Goal: Information Seeking & Learning: Learn about a topic

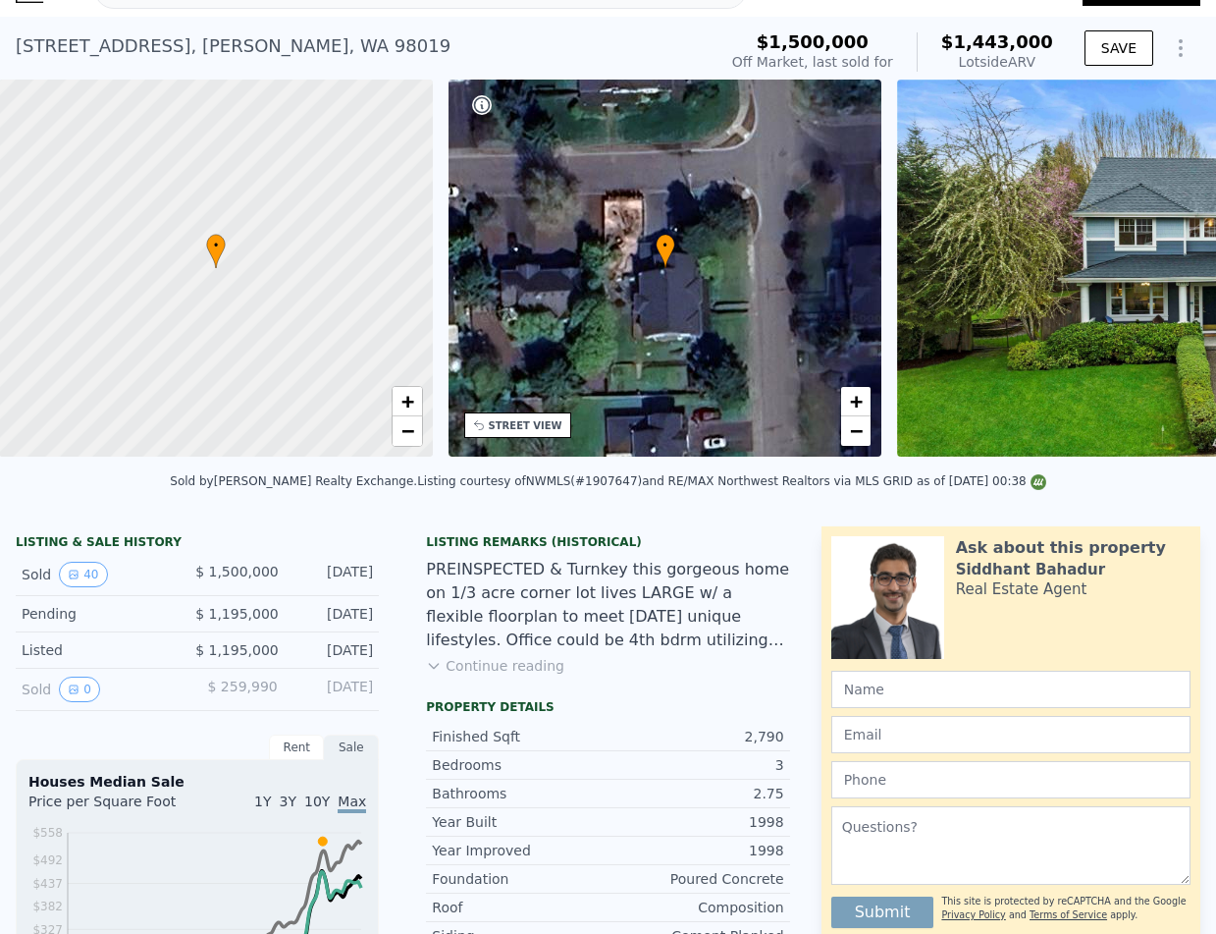
scroll to position [0, 8]
click at [1166, 262] on icon at bounding box center [1165, 271] width 39 height 39
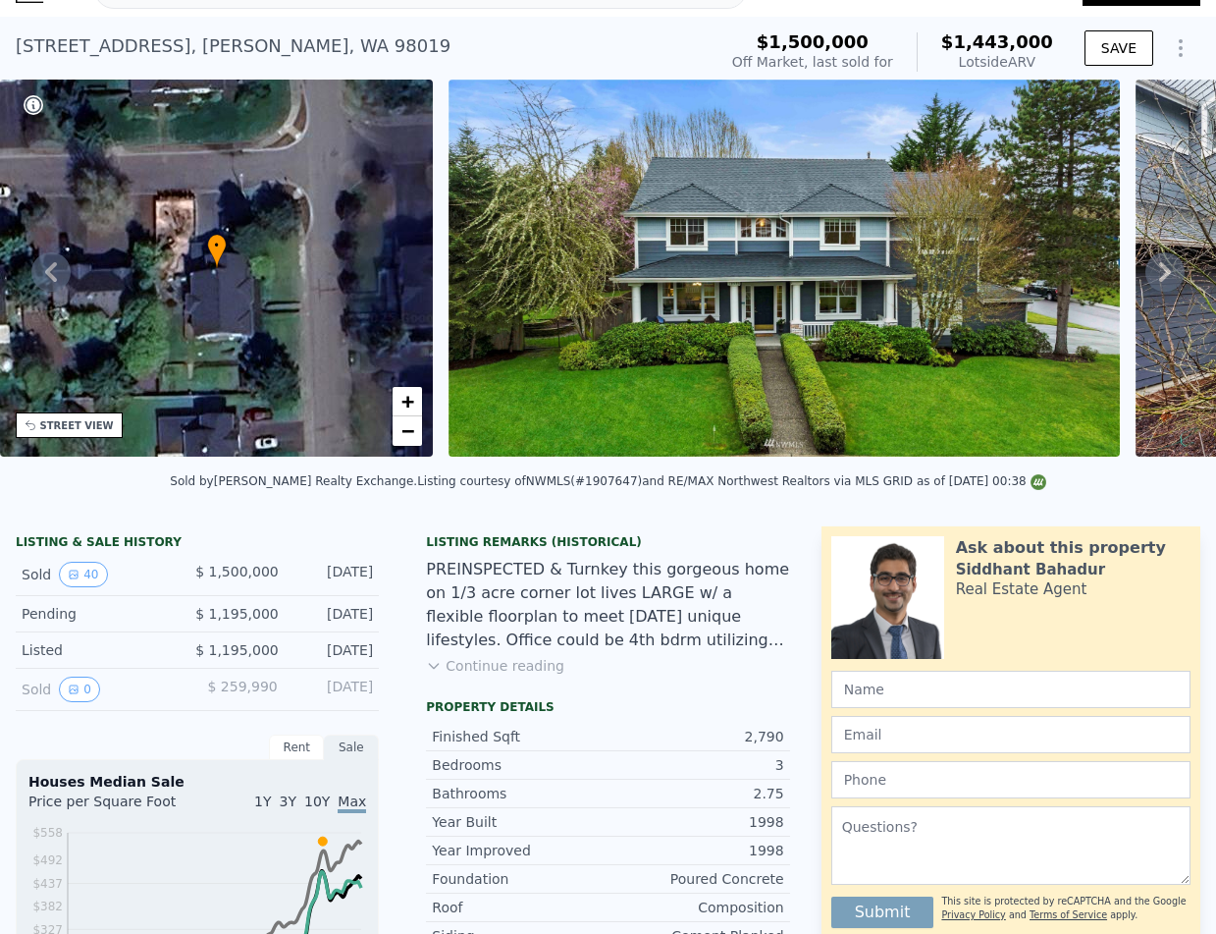
click at [1165, 271] on icon at bounding box center [1165, 271] width 39 height 39
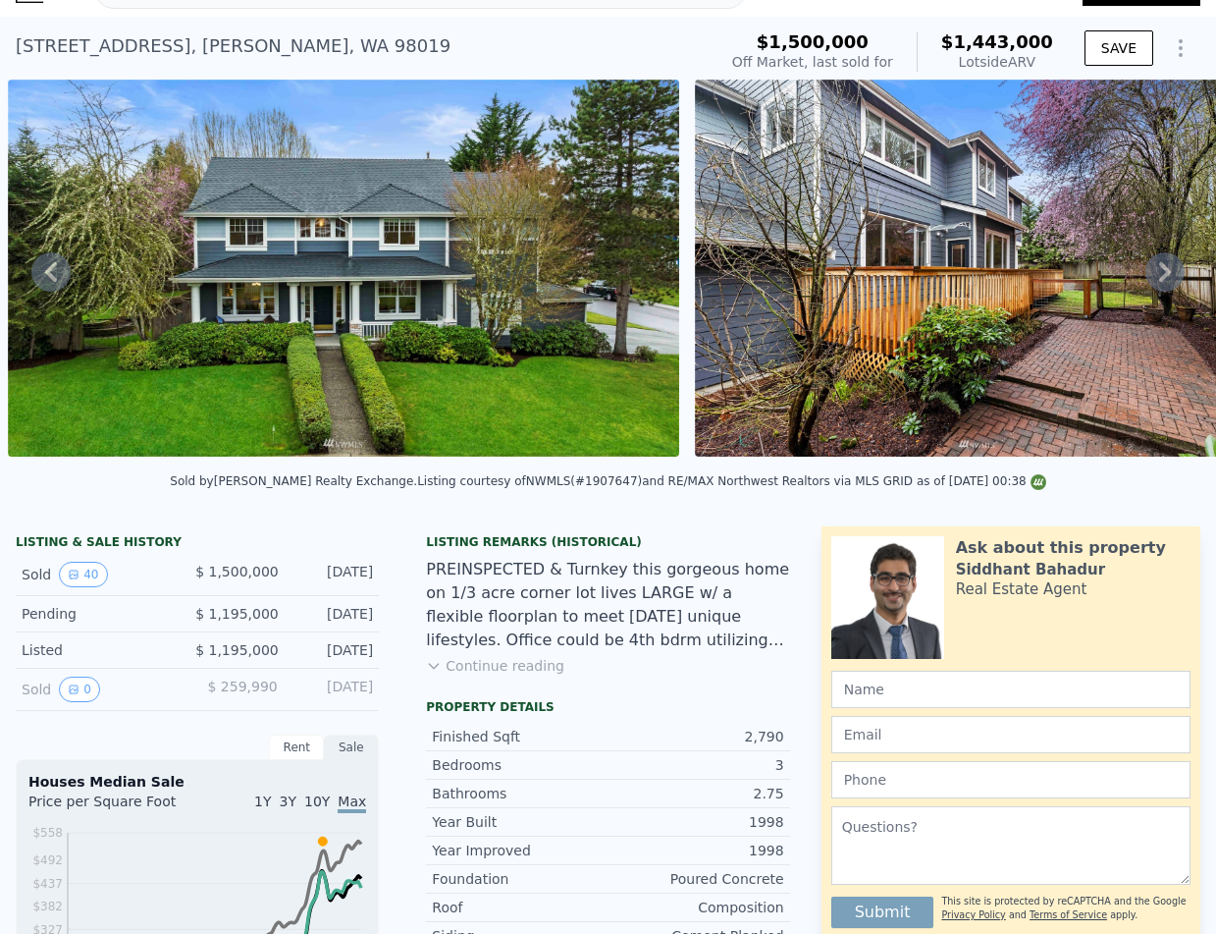
click at [1165, 271] on icon at bounding box center [1165, 271] width 39 height 39
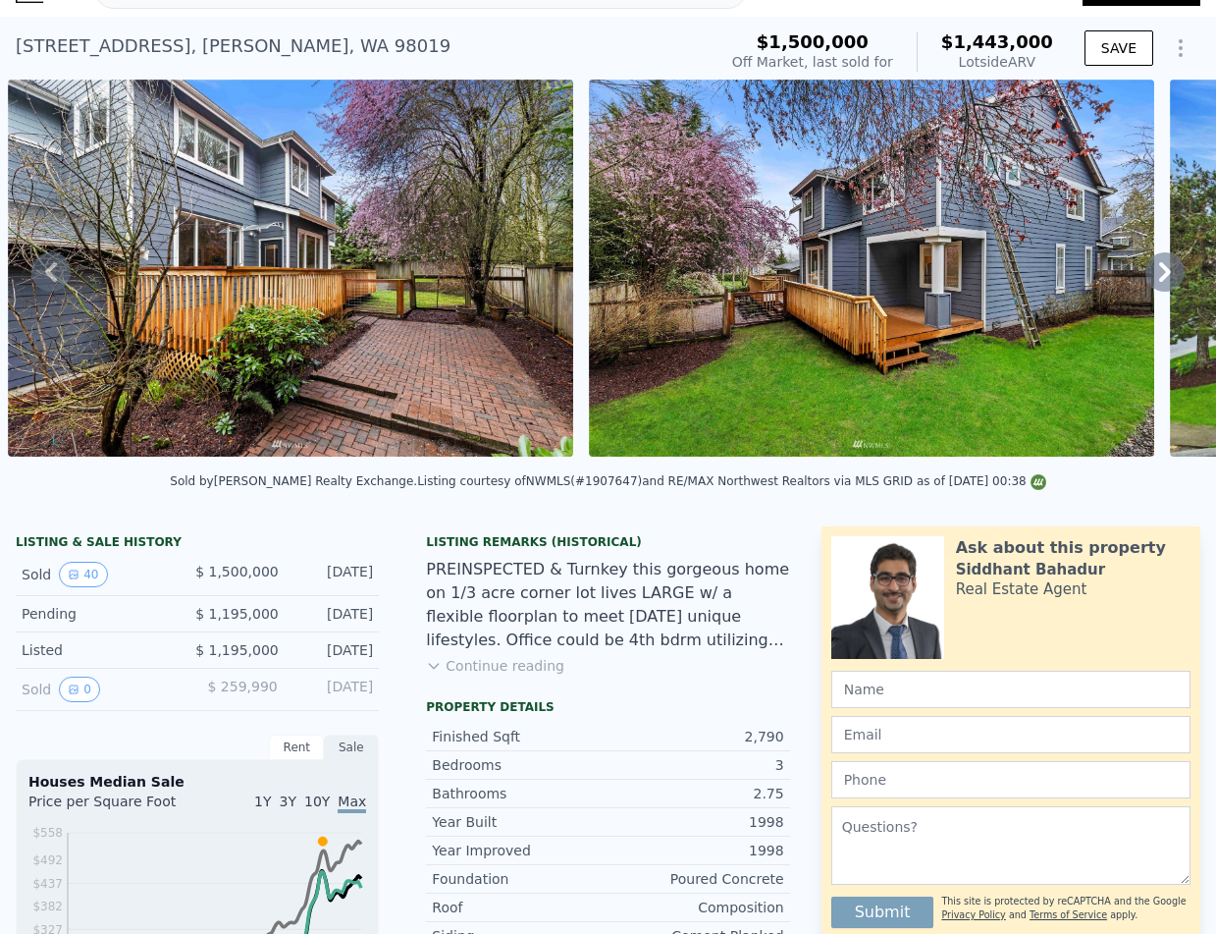
click at [1165, 271] on icon at bounding box center [1165, 271] width 39 height 39
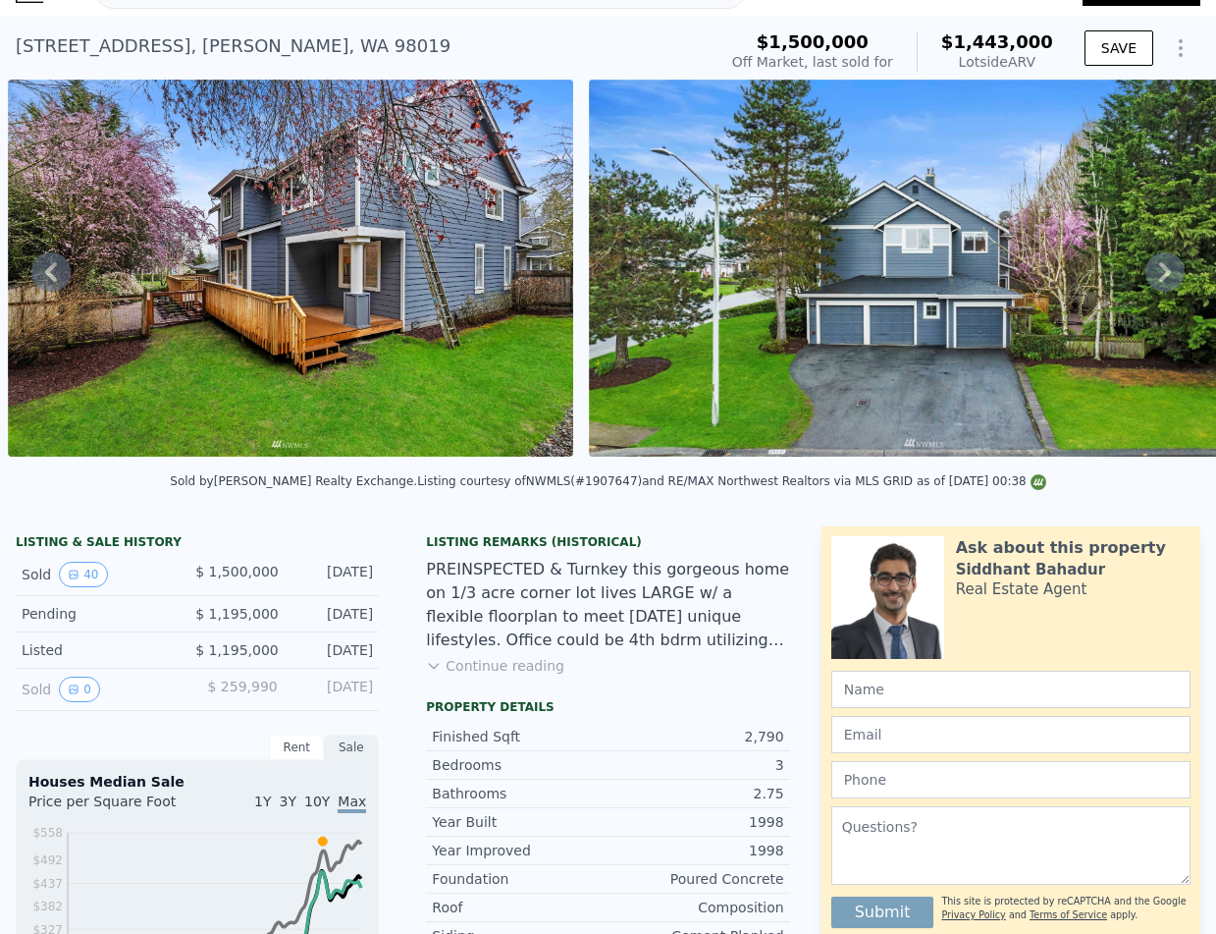
click at [1179, 40] on icon "Show Options" at bounding box center [1181, 48] width 24 height 24
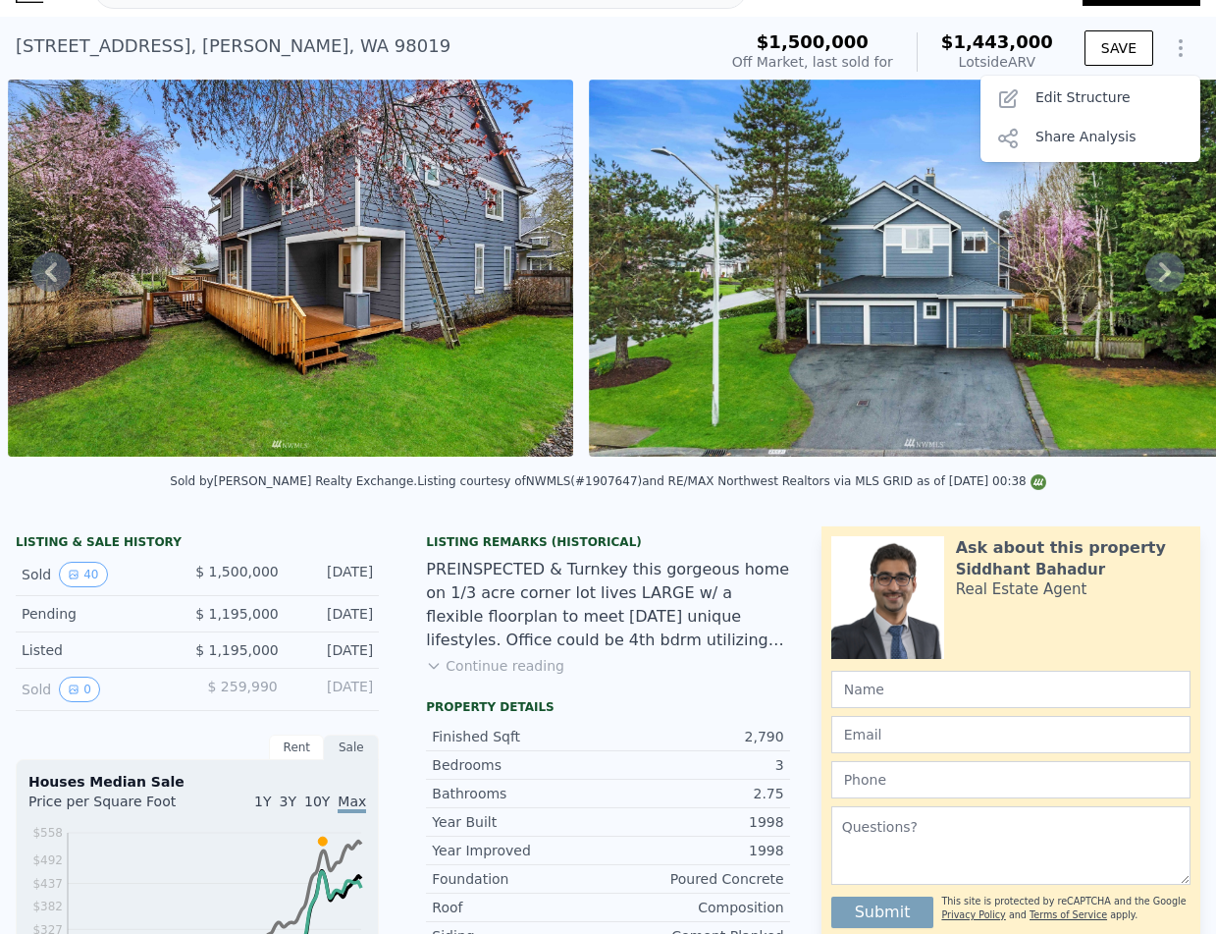
click at [1180, 40] on icon "Show Options" at bounding box center [1181, 48] width 2 height 16
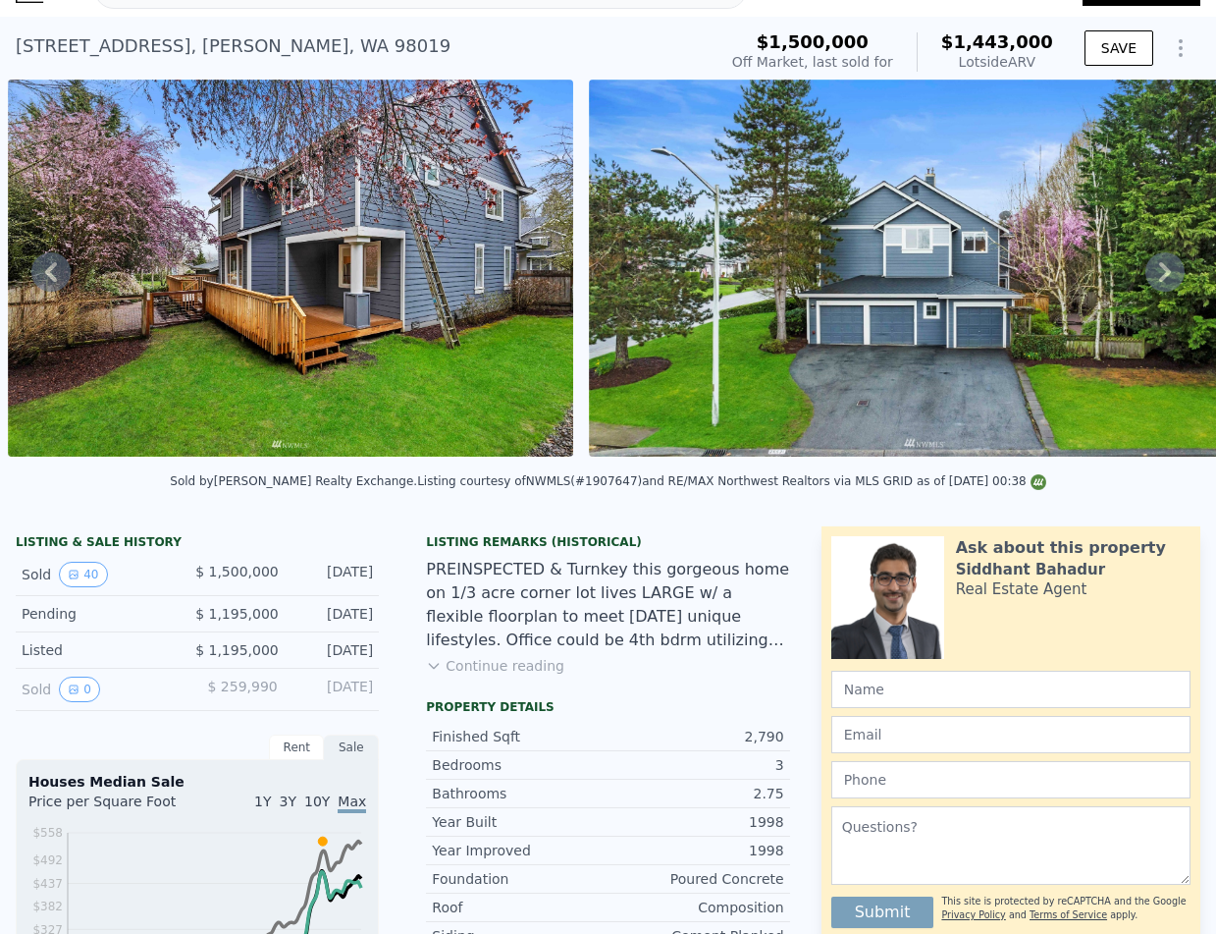
click at [1181, 35] on button "Show Options" at bounding box center [1180, 47] width 39 height 39
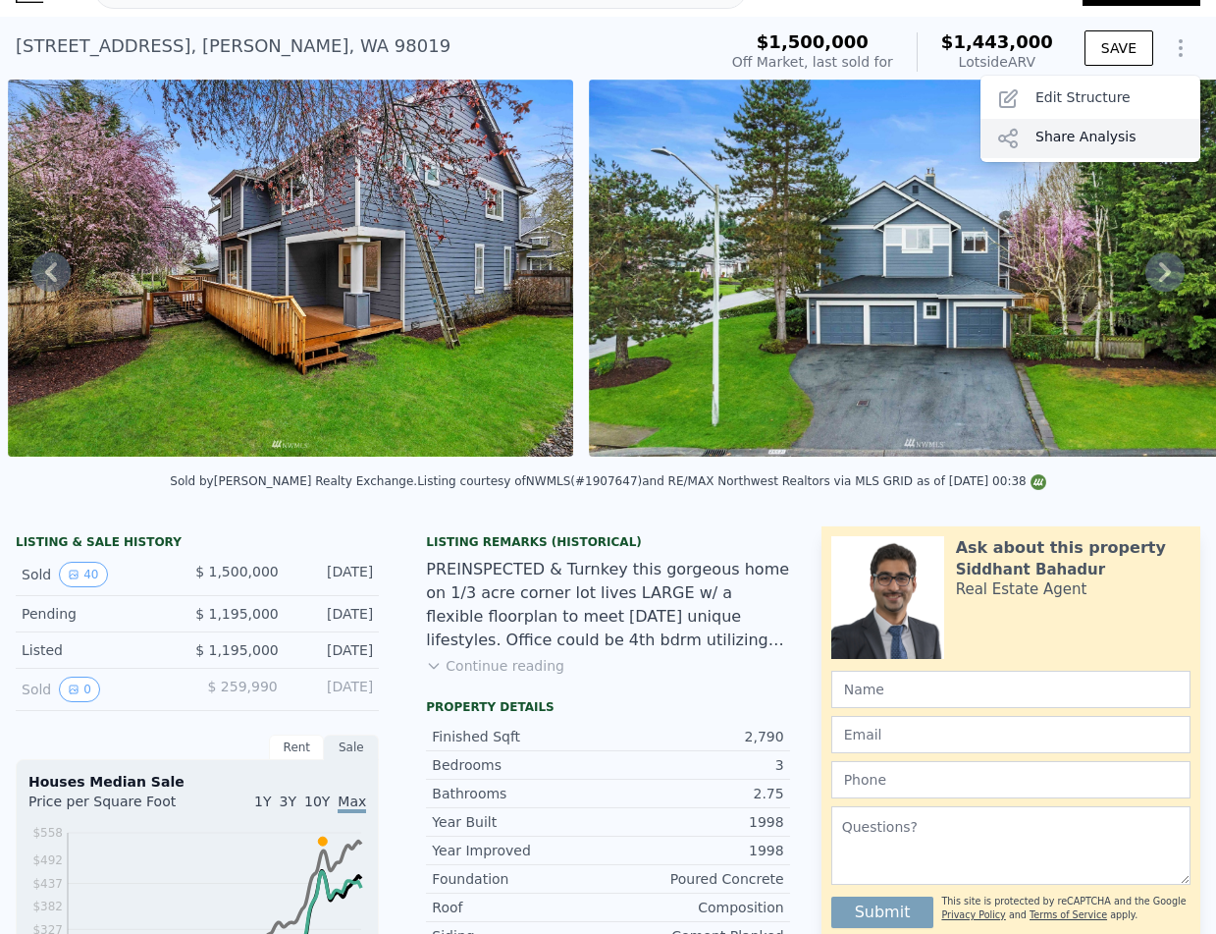
click at [1050, 138] on div "Share Analysis" at bounding box center [1091, 138] width 220 height 39
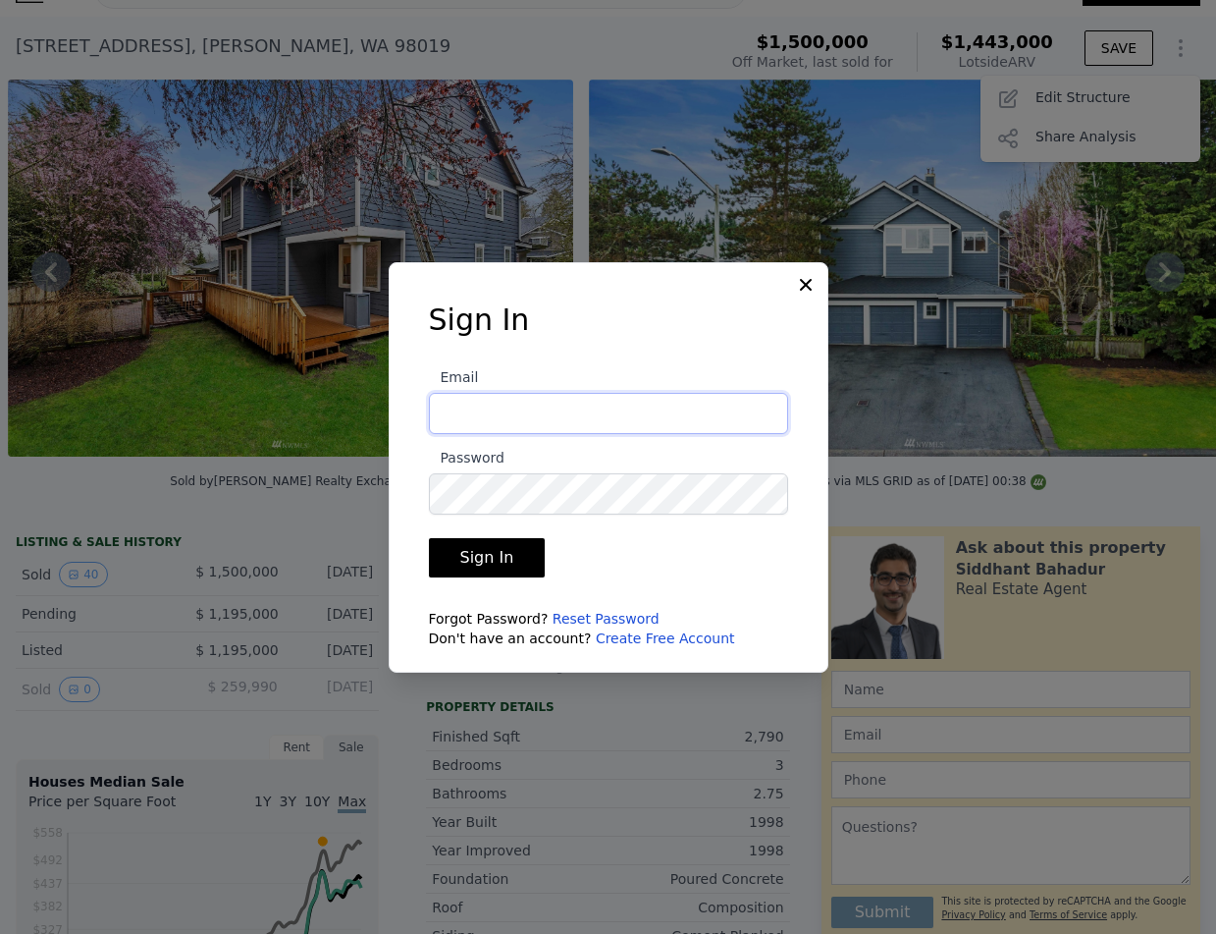
type input "aurorairenemorgan3@gmail.com"
click at [484, 557] on button "Sign In" at bounding box center [487, 557] width 117 height 39
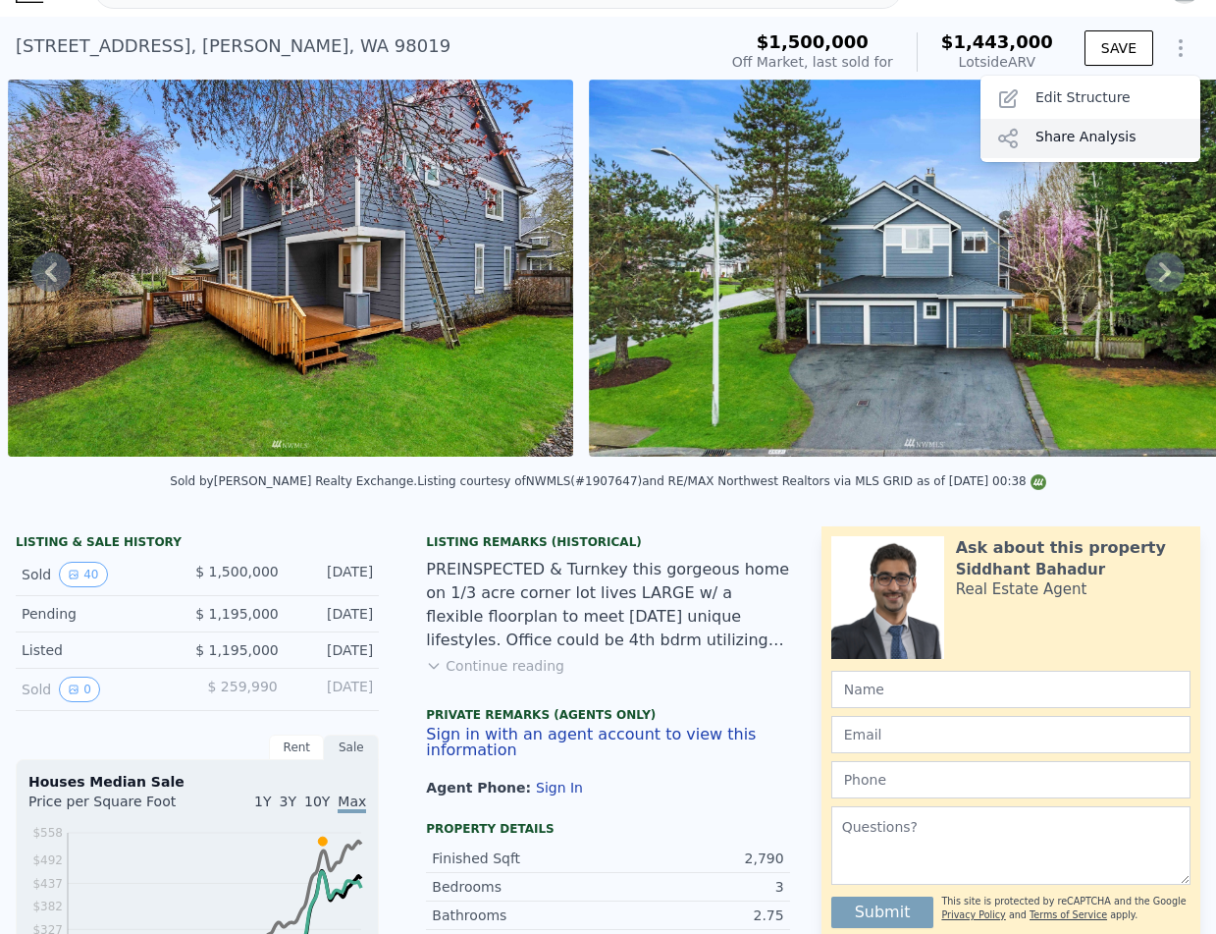
click at [1013, 136] on icon at bounding box center [1009, 139] width 24 height 24
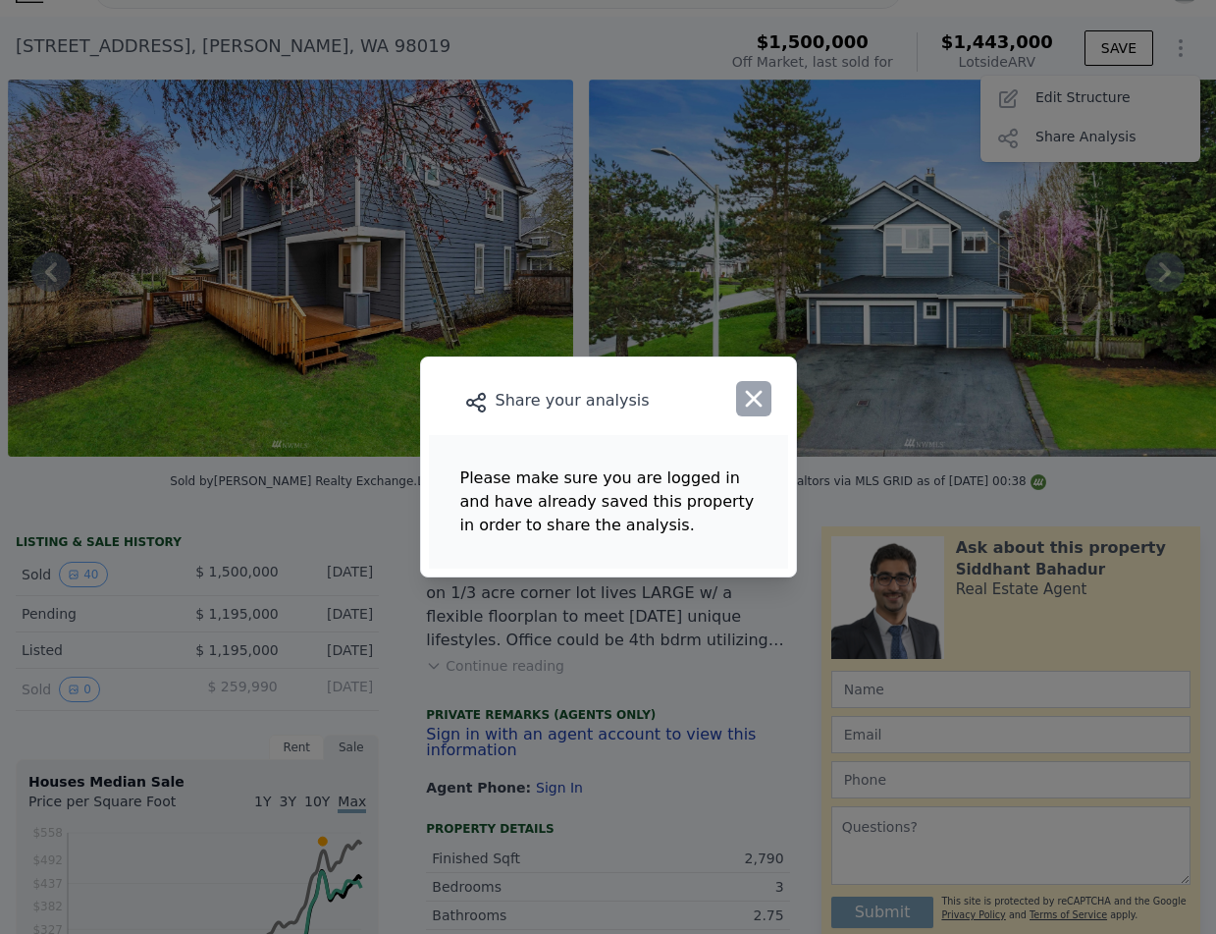
click at [755, 409] on icon "button" at bounding box center [753, 398] width 27 height 27
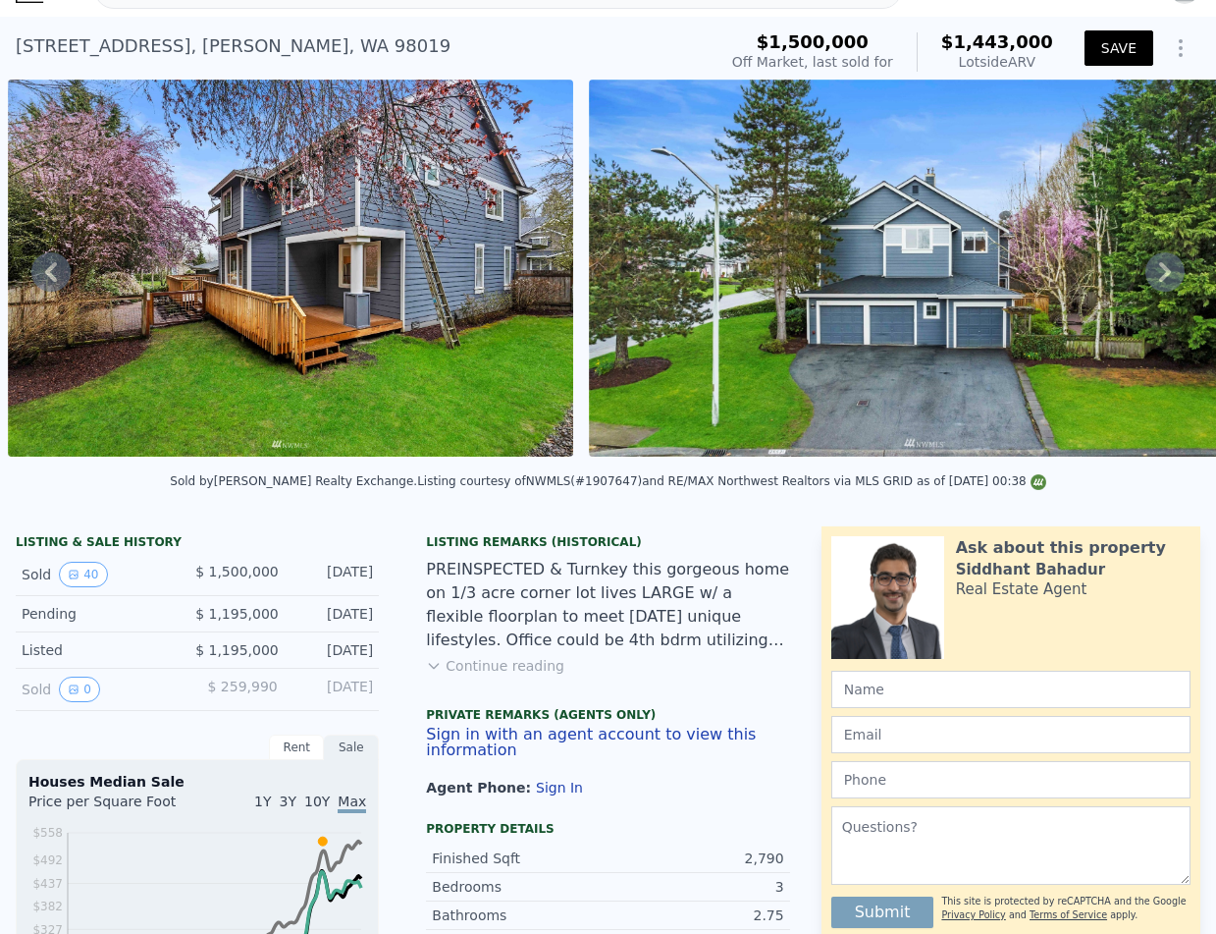
click at [1114, 43] on button "SAVE" at bounding box center [1119, 47] width 69 height 35
click at [1188, 55] on icon "Show Options" at bounding box center [1181, 48] width 24 height 24
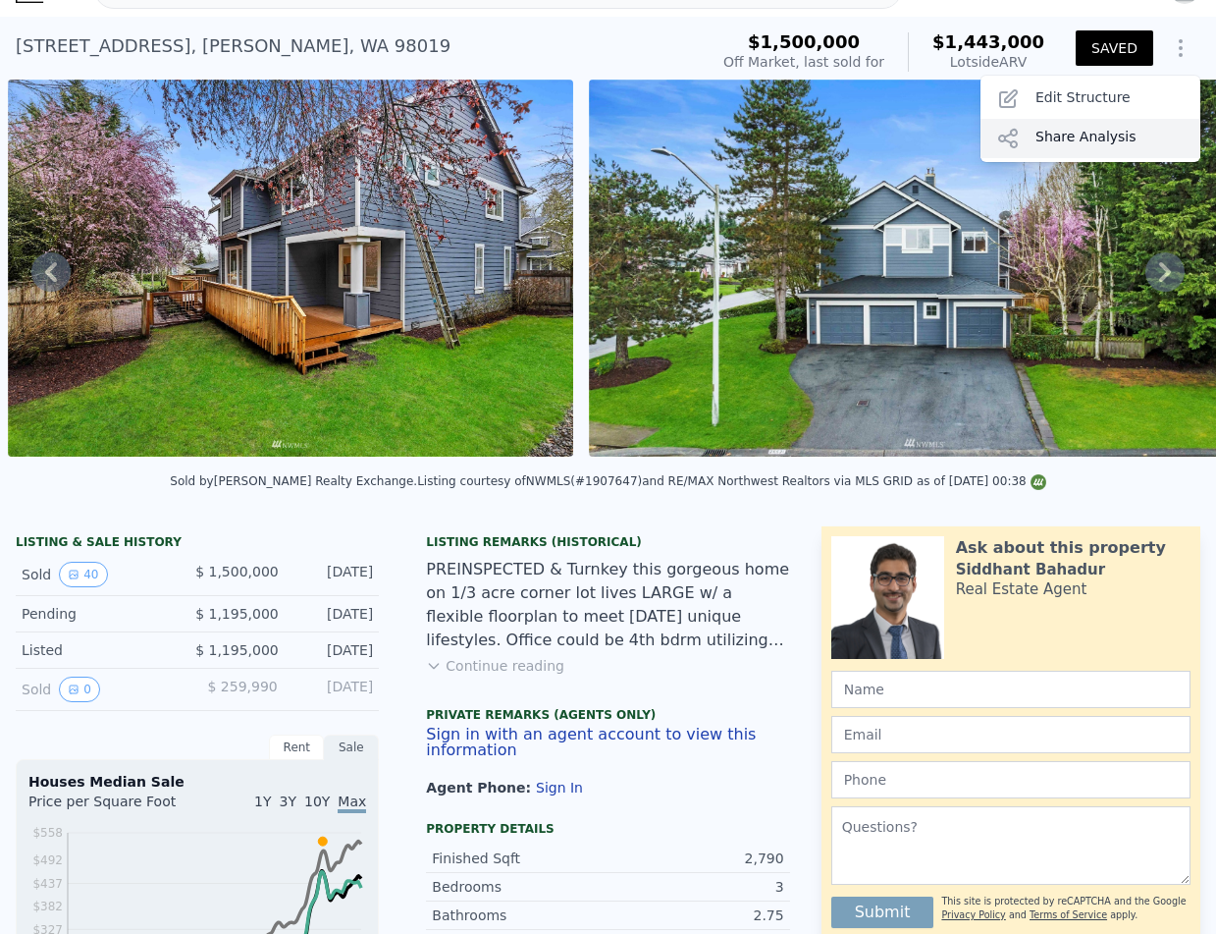
click at [1083, 139] on div "Share Analysis" at bounding box center [1091, 138] width 220 height 39
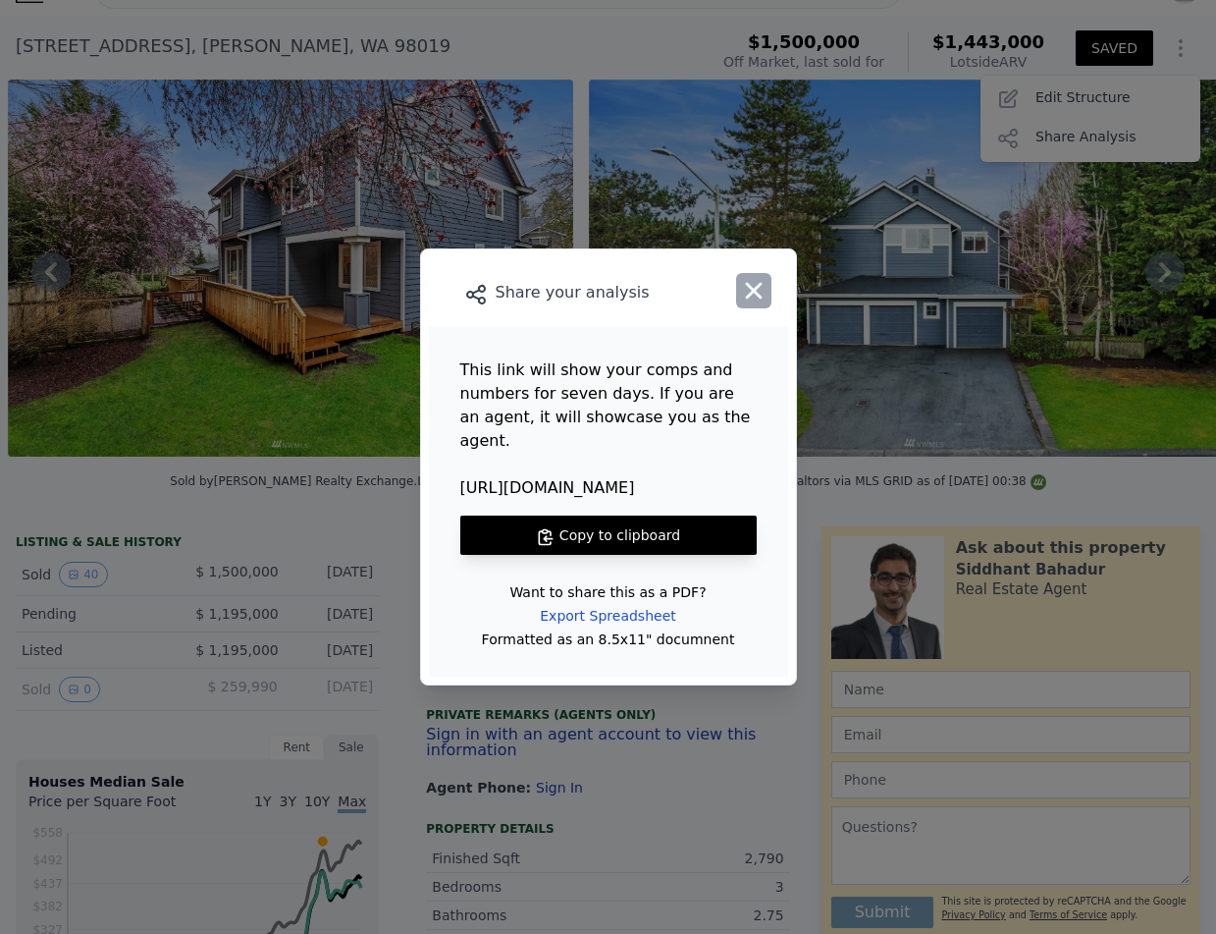
click at [754, 419] on main "This link will show your comps and numbers for seven days. If you are an agent,…" at bounding box center [608, 502] width 359 height 350
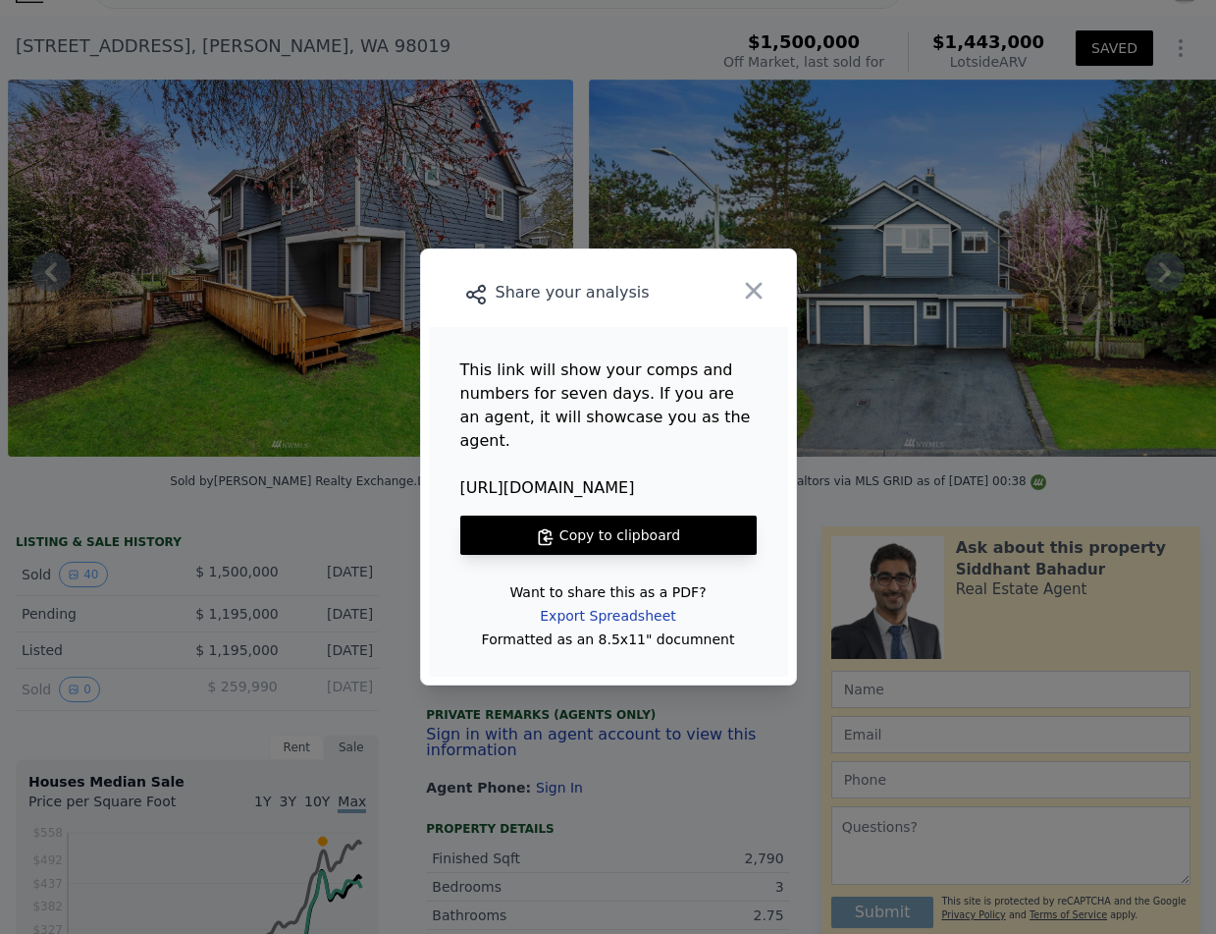
click at [614, 599] on div "Export Spreadsheet" at bounding box center [607, 615] width 167 height 35
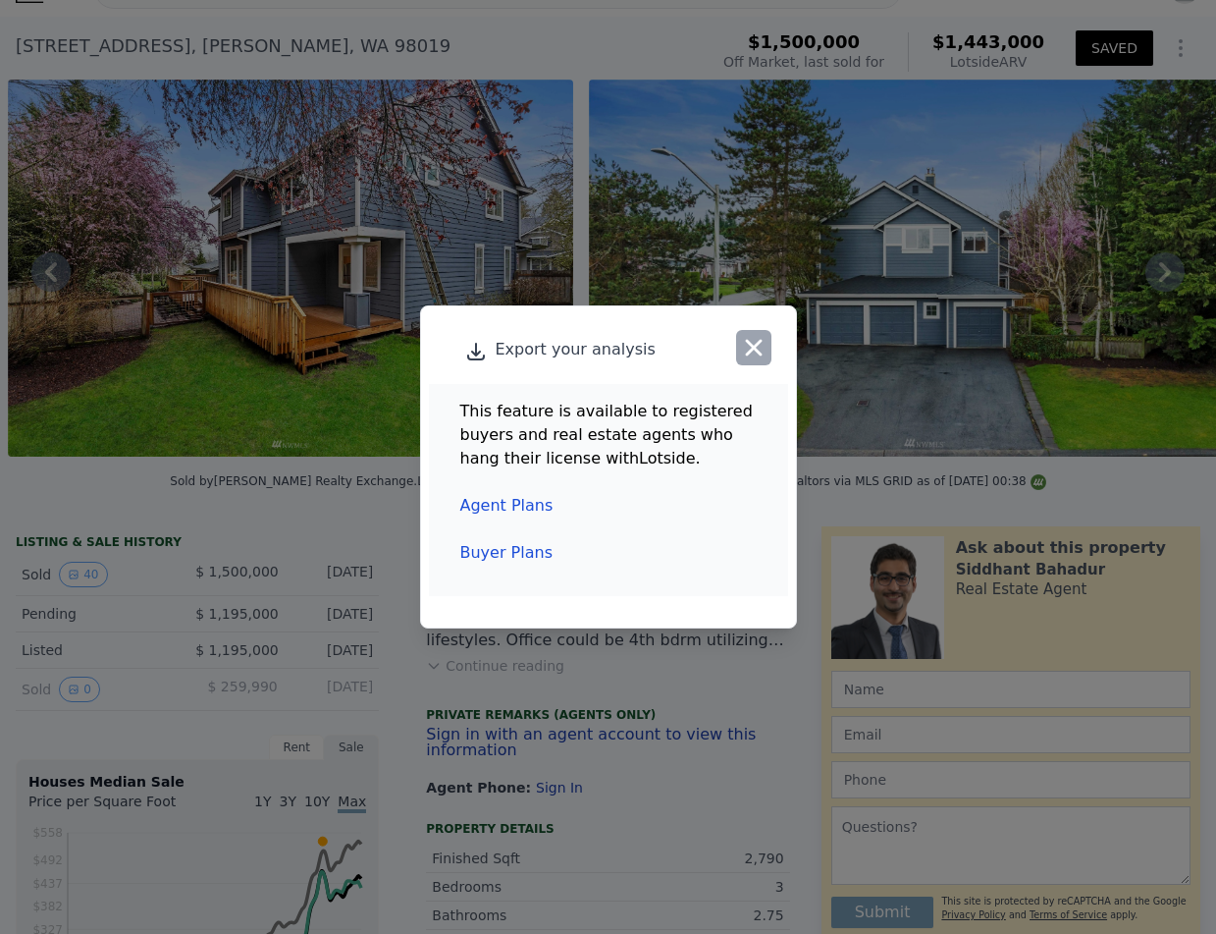
click at [753, 347] on icon "button" at bounding box center [754, 348] width 17 height 17
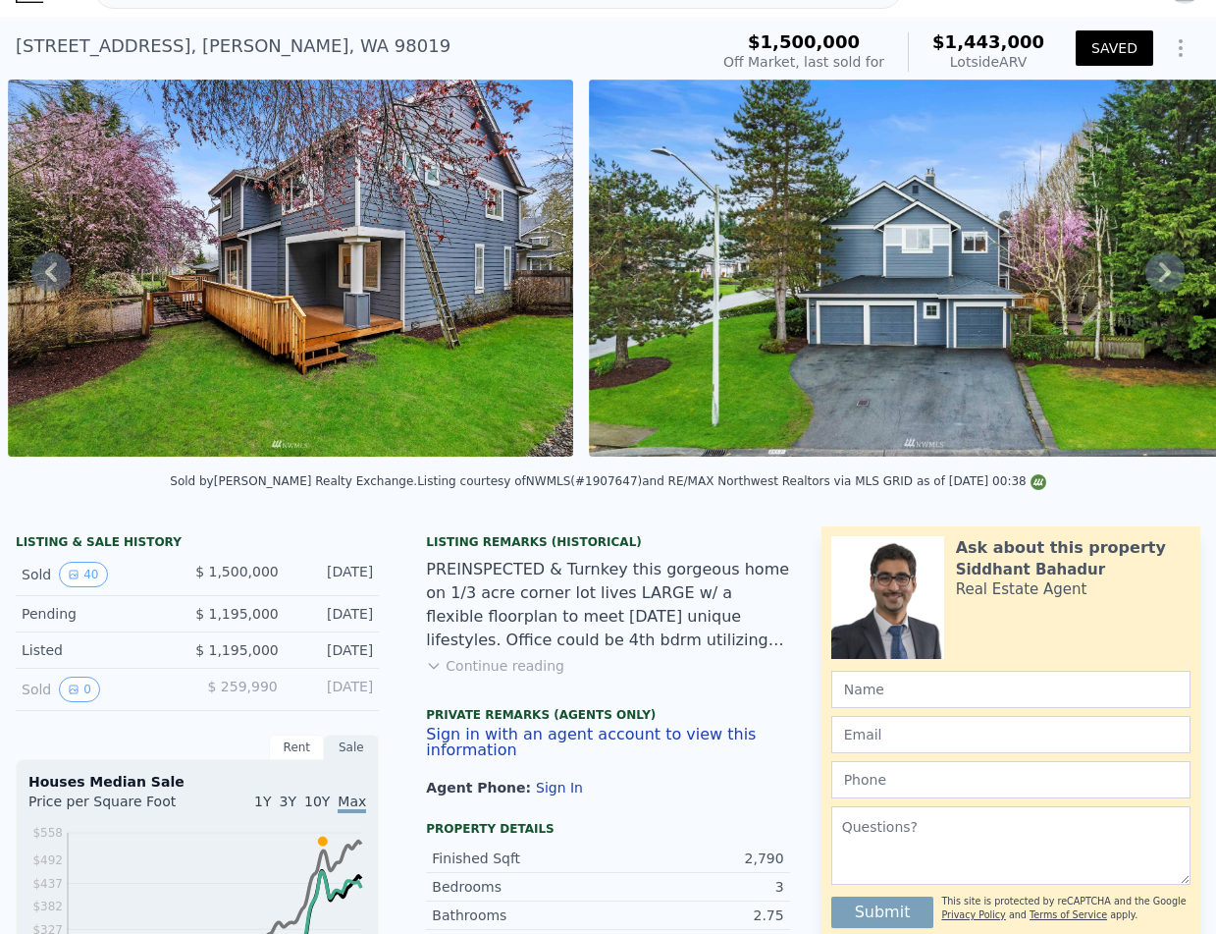
click at [1180, 39] on icon "Show Options" at bounding box center [1181, 48] width 24 height 24
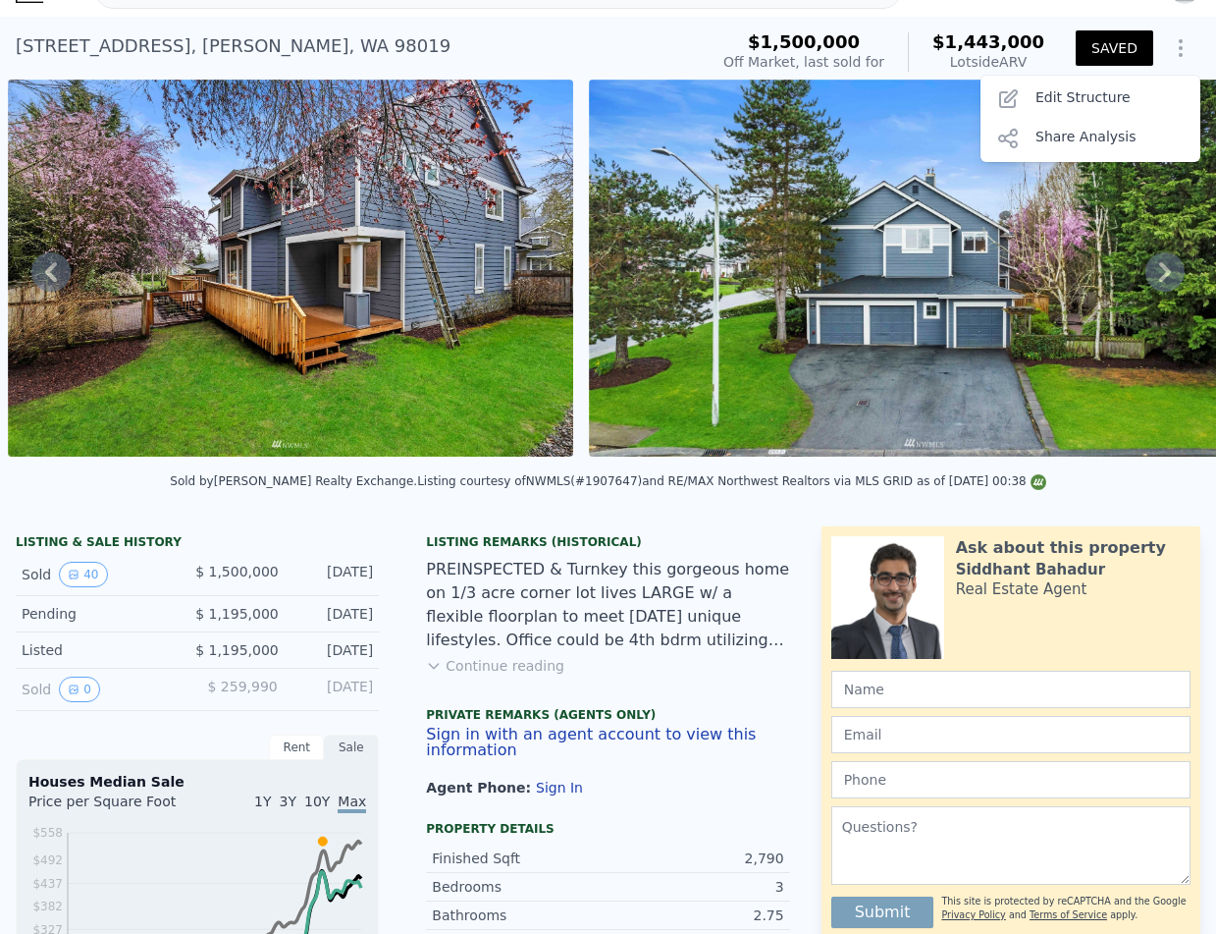
click at [1180, 34] on button "Show Options" at bounding box center [1180, 47] width 39 height 39
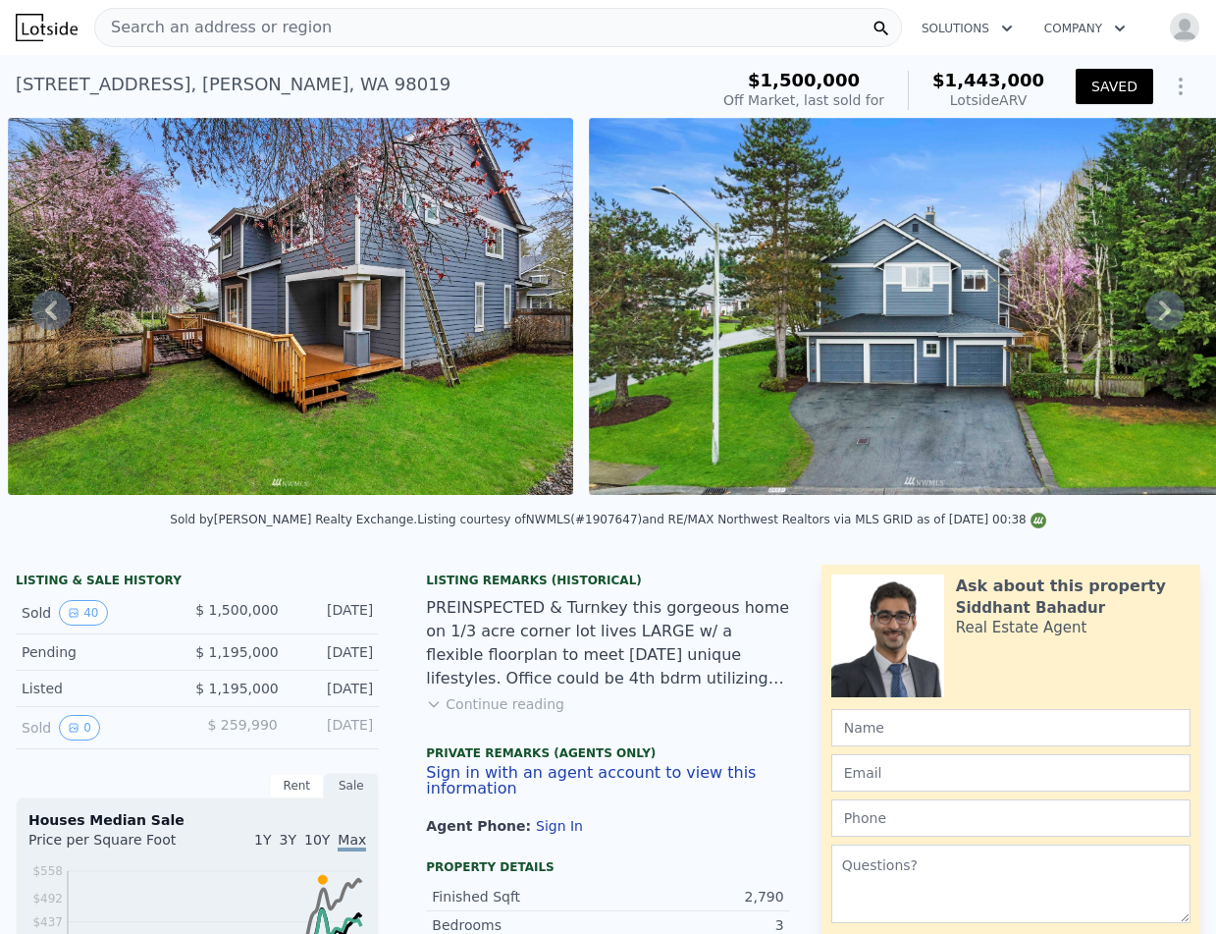
scroll to position [0, 0]
click at [1187, 21] on img "button" at bounding box center [1184, 27] width 31 height 31
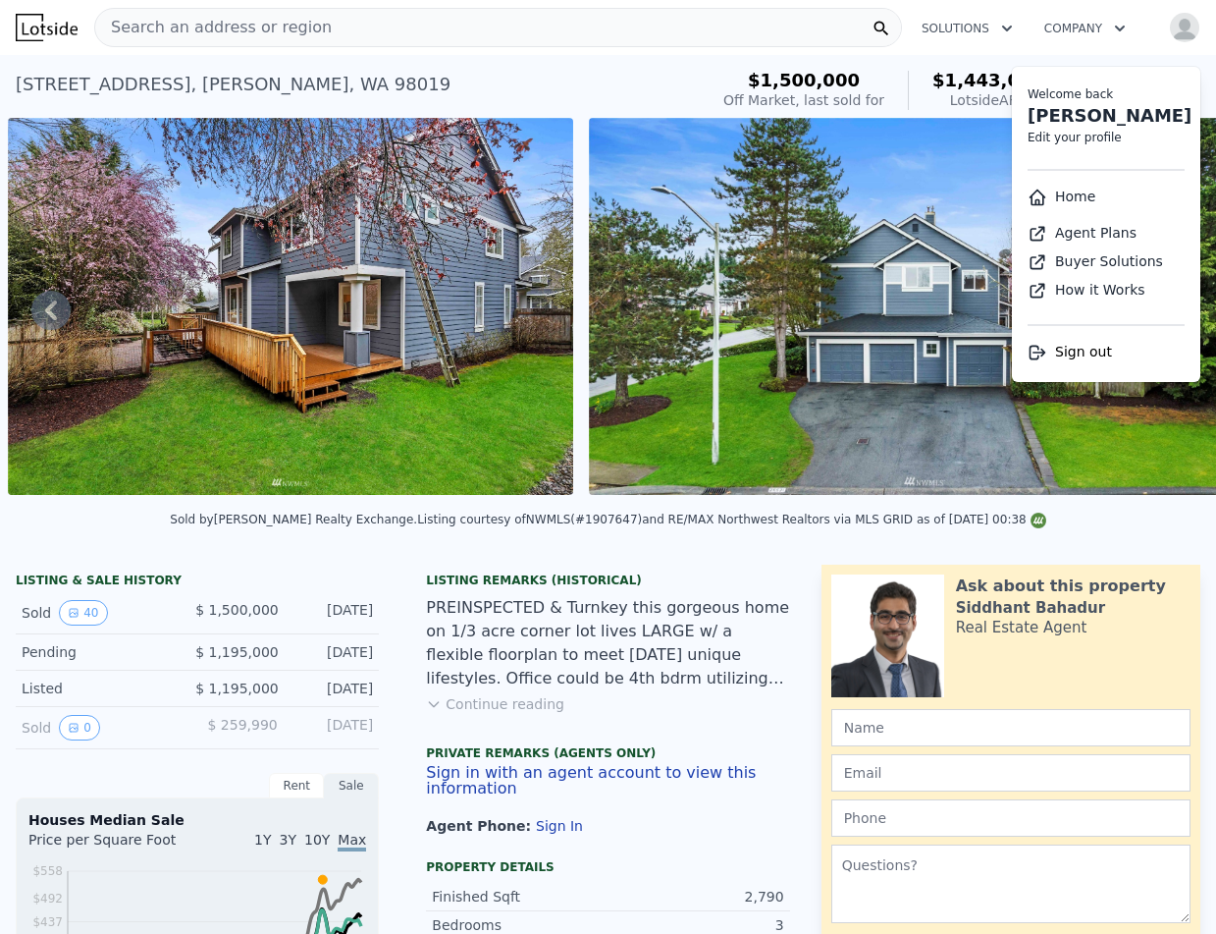
click at [1180, 17] on img "button" at bounding box center [1184, 27] width 31 height 31
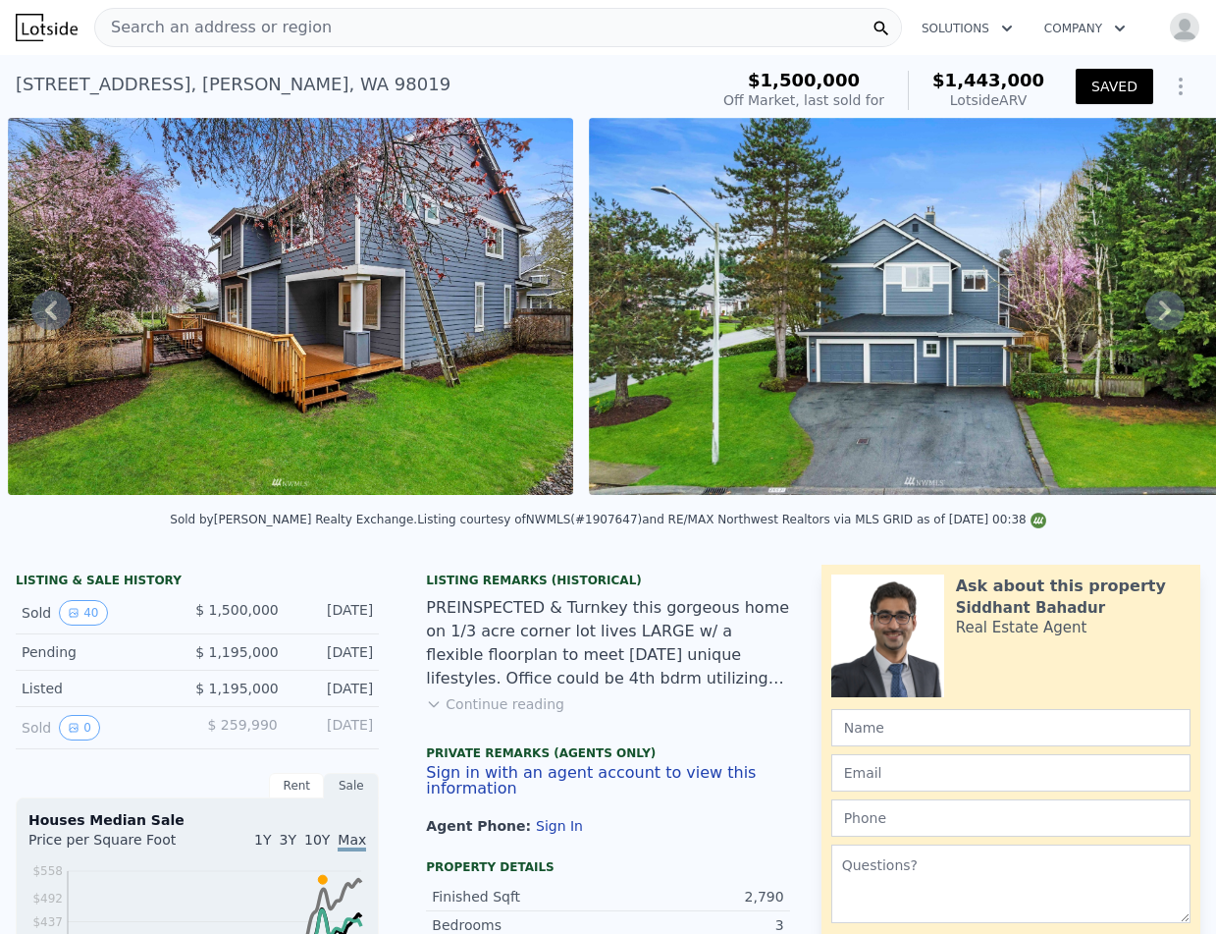
click at [1182, 90] on icon "Show Options" at bounding box center [1181, 87] width 24 height 24
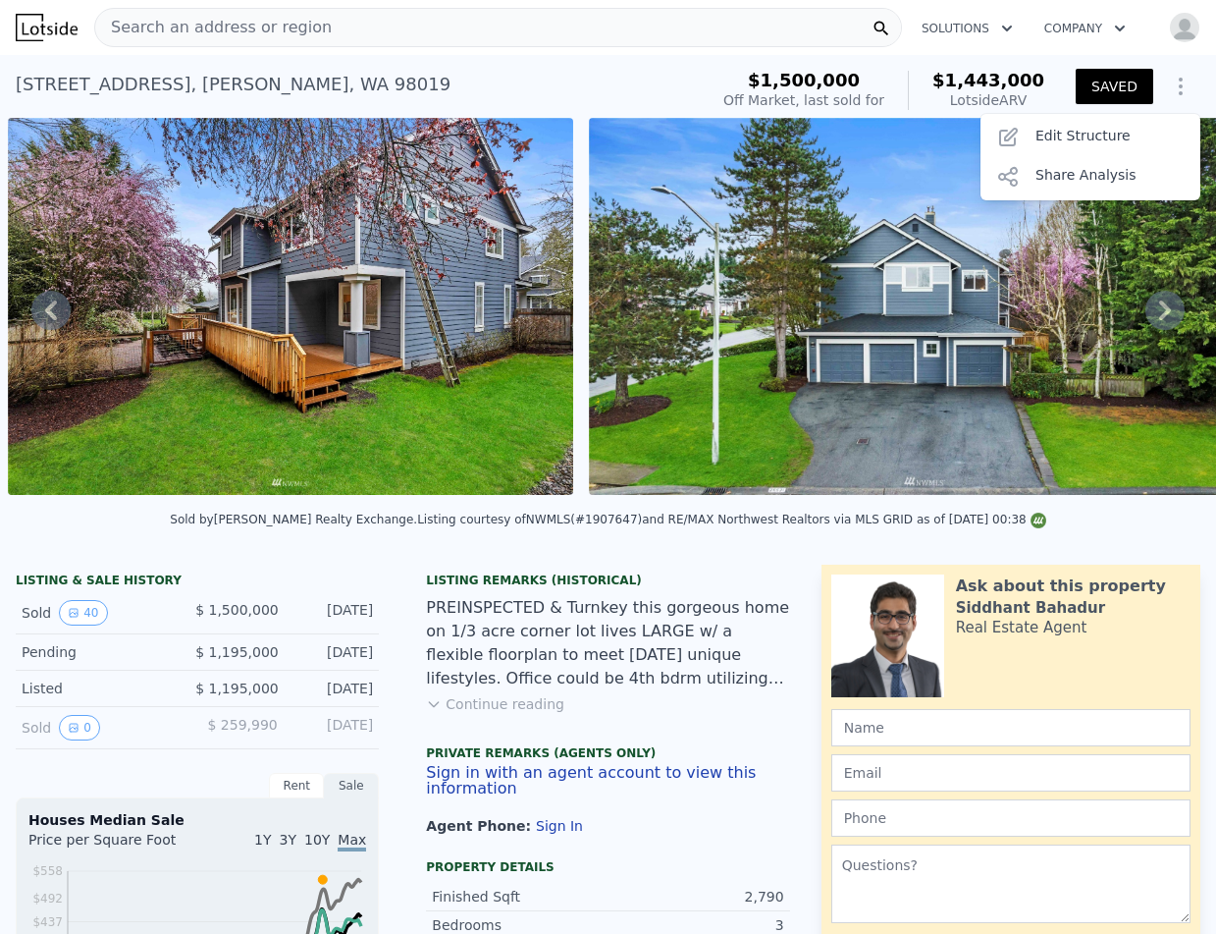
click at [1185, 9] on div "Search an address or region Solutions Company Open main menu Open user menu" at bounding box center [608, 27] width 1185 height 47
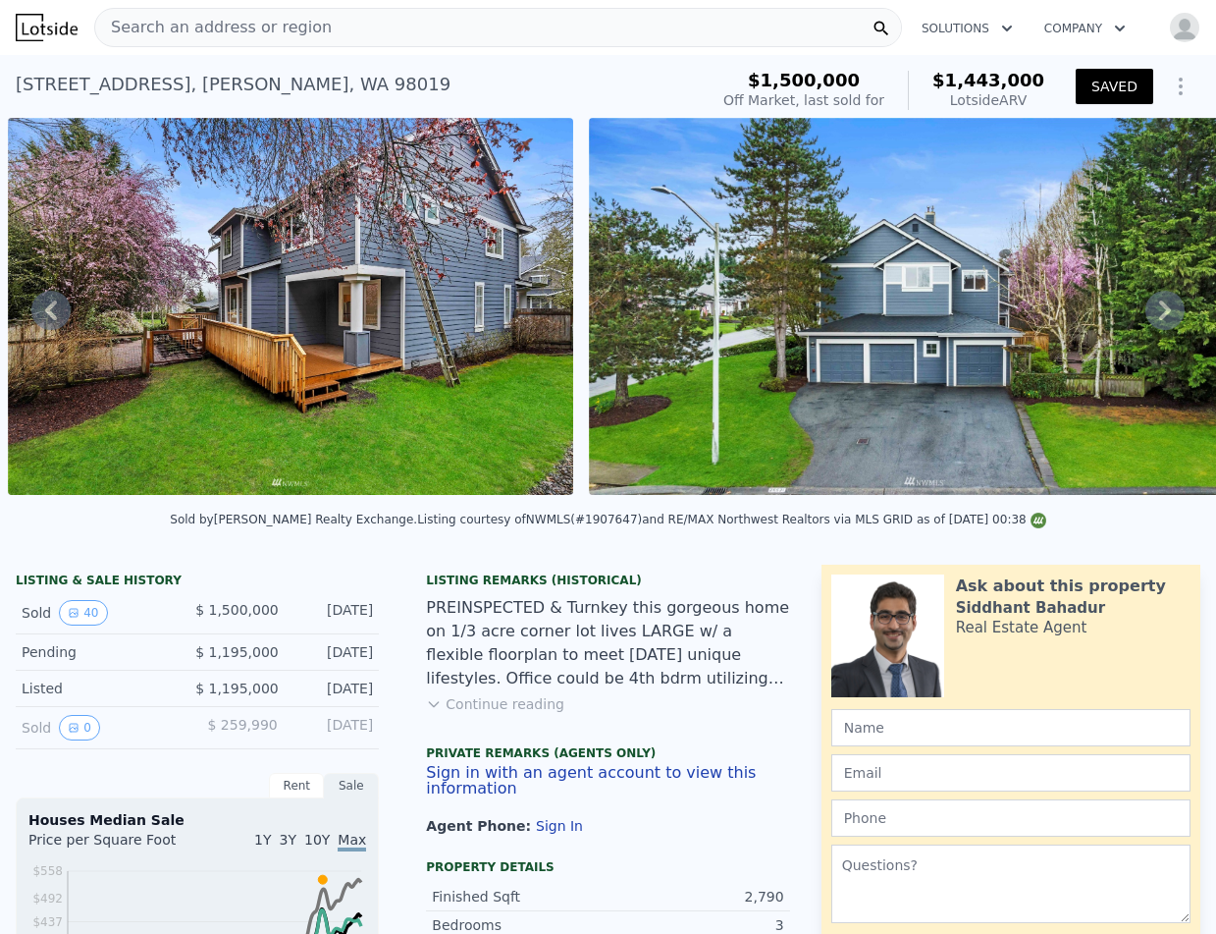
click at [1185, 25] on img "button" at bounding box center [1184, 27] width 31 height 31
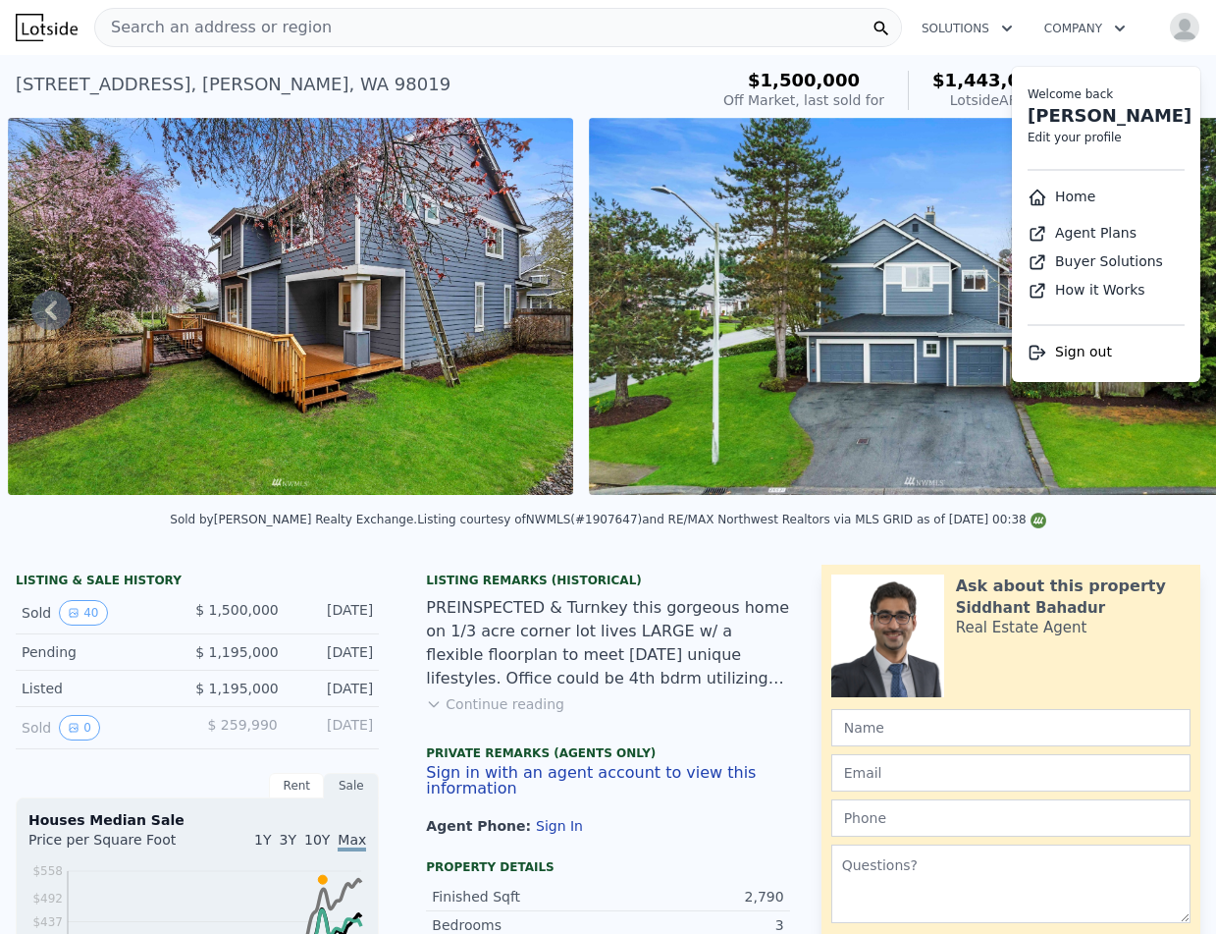
click at [1069, 261] on link "Buyer Solutions" at bounding box center [1095, 261] width 135 height 16
click at [1184, 29] on img "button" at bounding box center [1184, 27] width 31 height 31
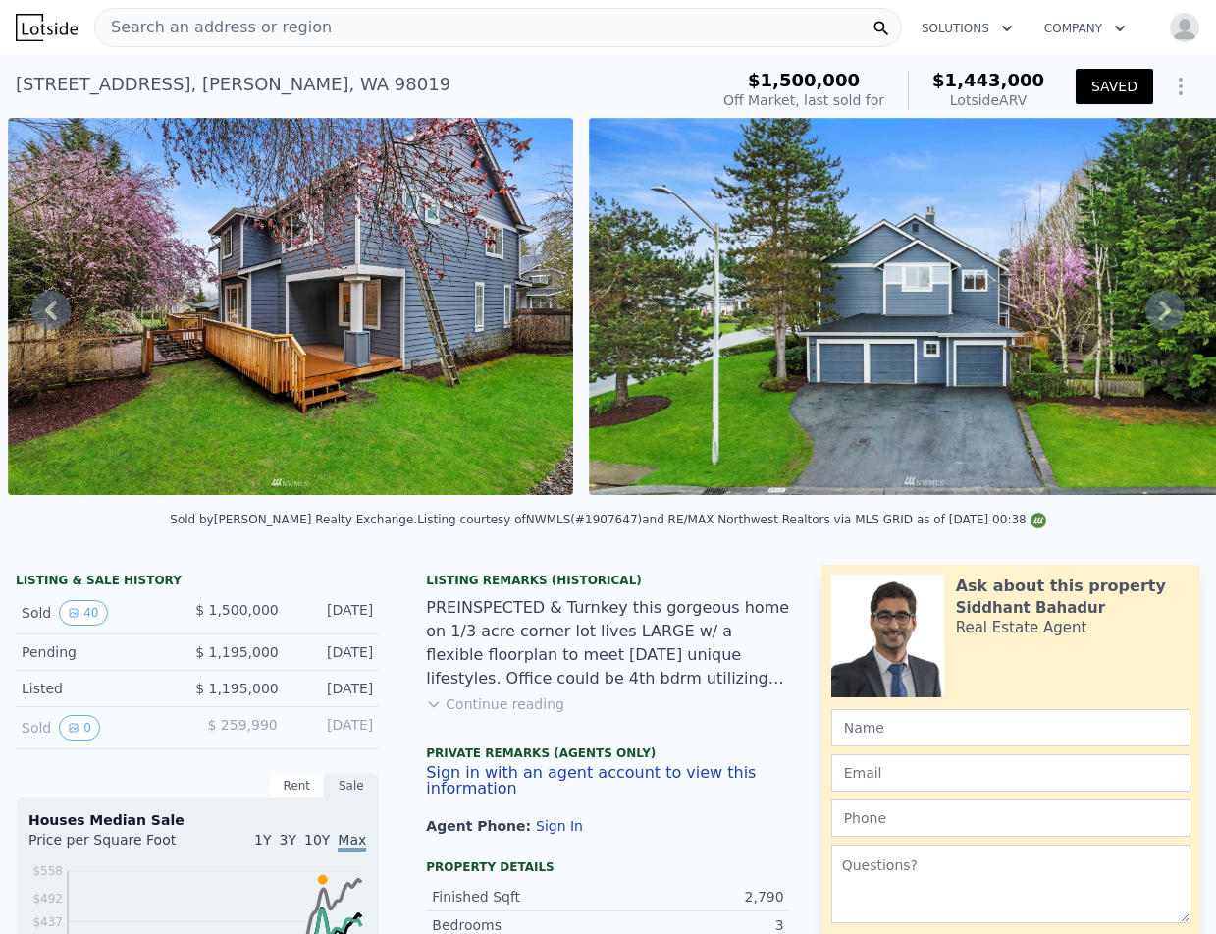
click at [1184, 29] on img "button" at bounding box center [1184, 27] width 31 height 31
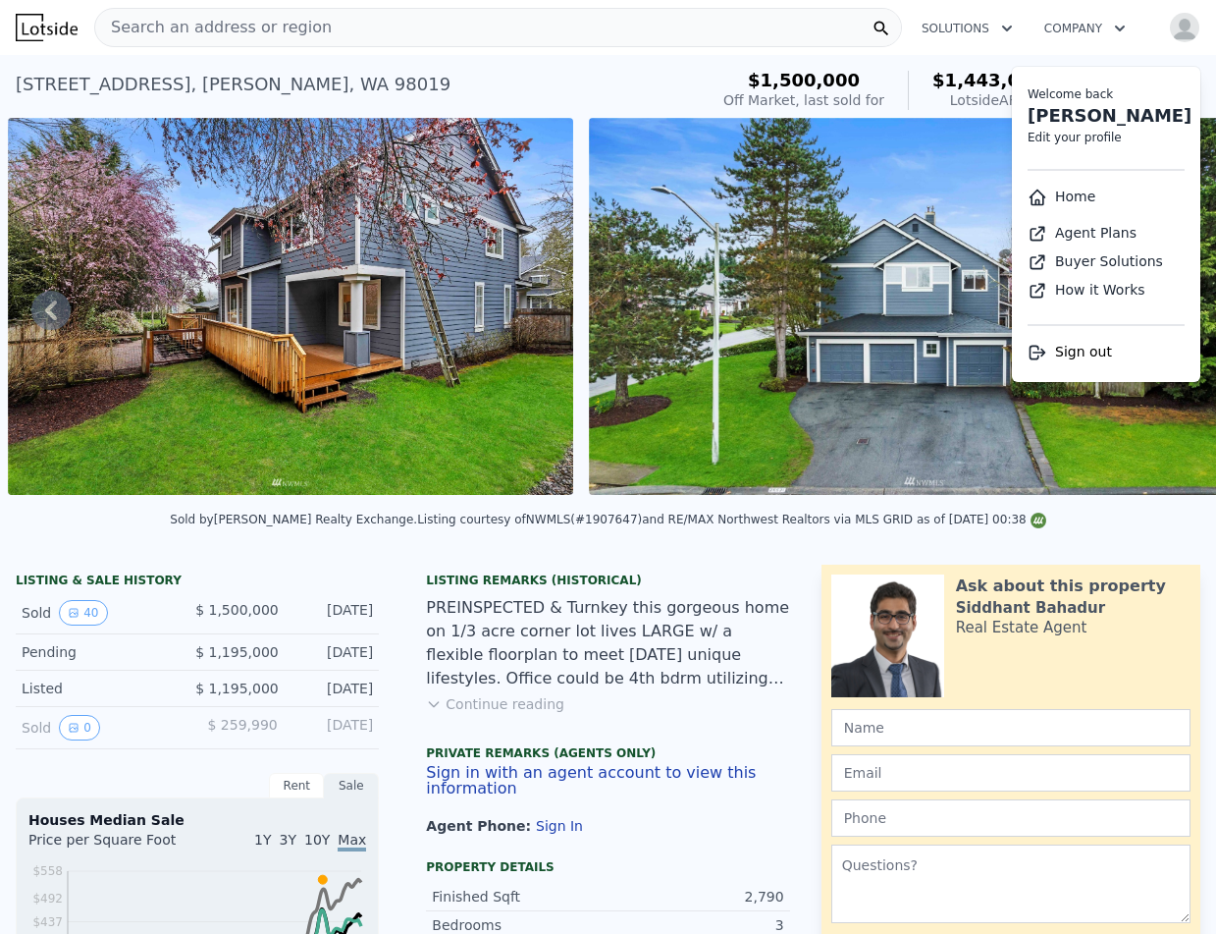
click at [948, 33] on button "Solutions" at bounding box center [967, 28] width 123 height 35
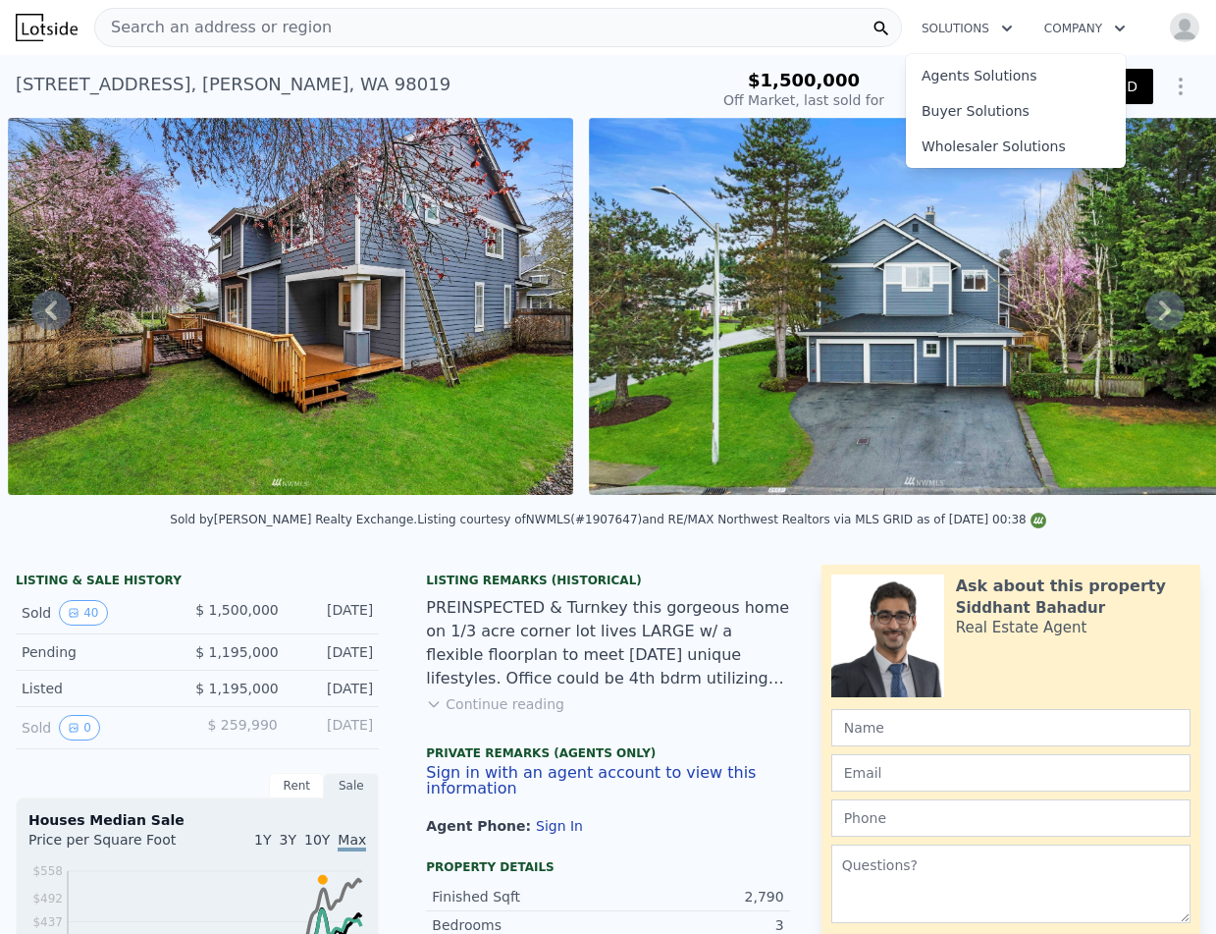
click at [44, 32] on img at bounding box center [47, 27] width 62 height 27
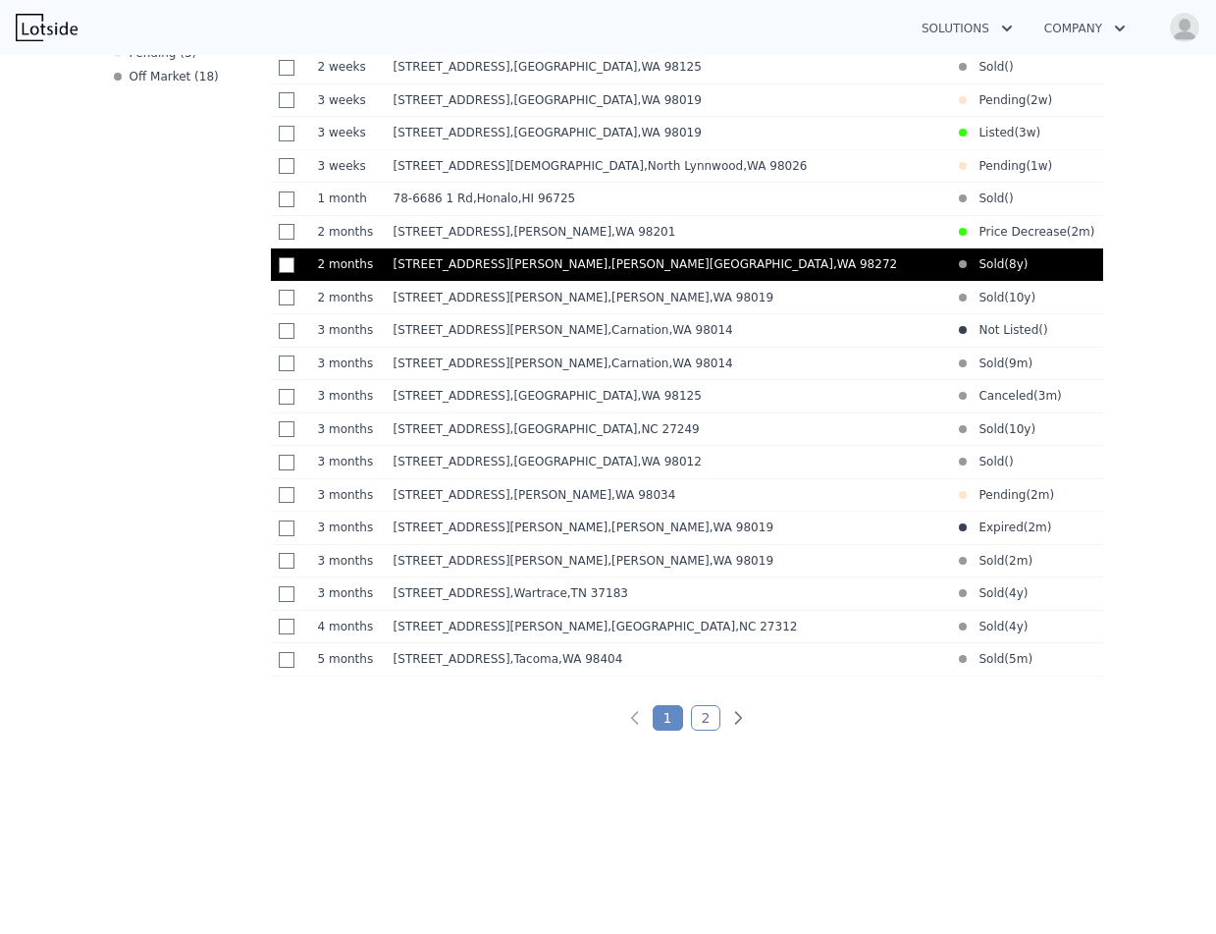
scroll to position [958, 0]
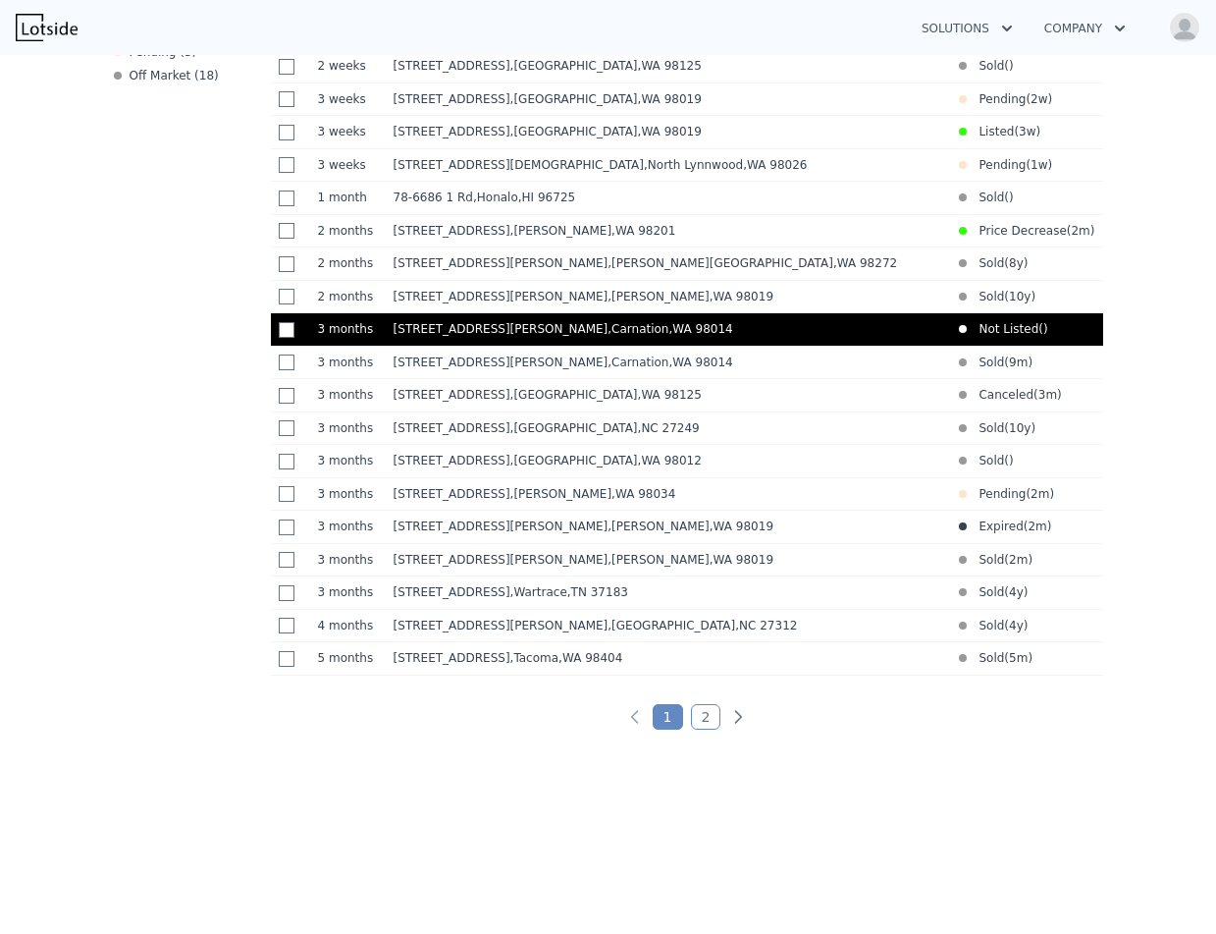
click at [499, 336] on span "[STREET_ADDRESS][PERSON_NAME]" at bounding box center [501, 329] width 215 height 14
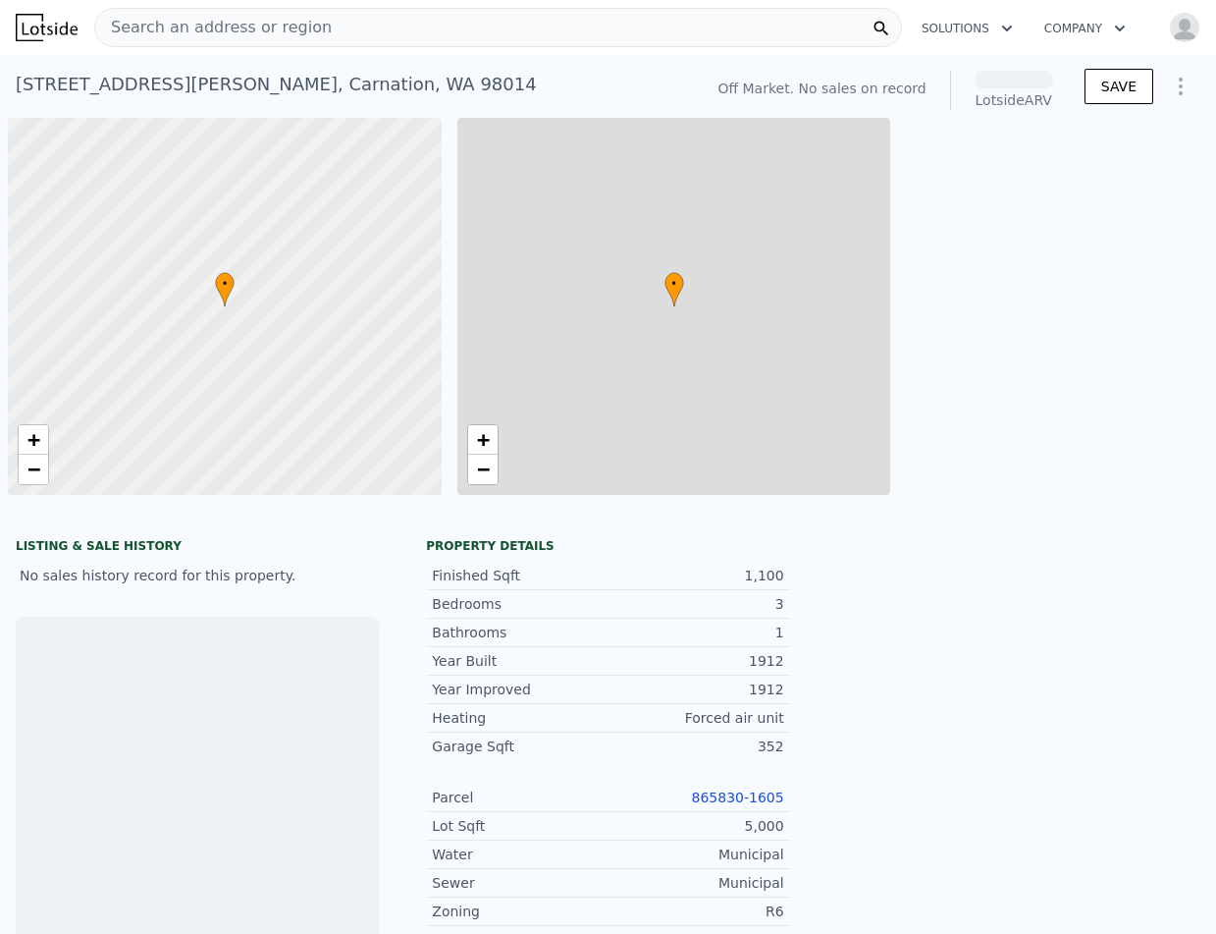
scroll to position [0, 139]
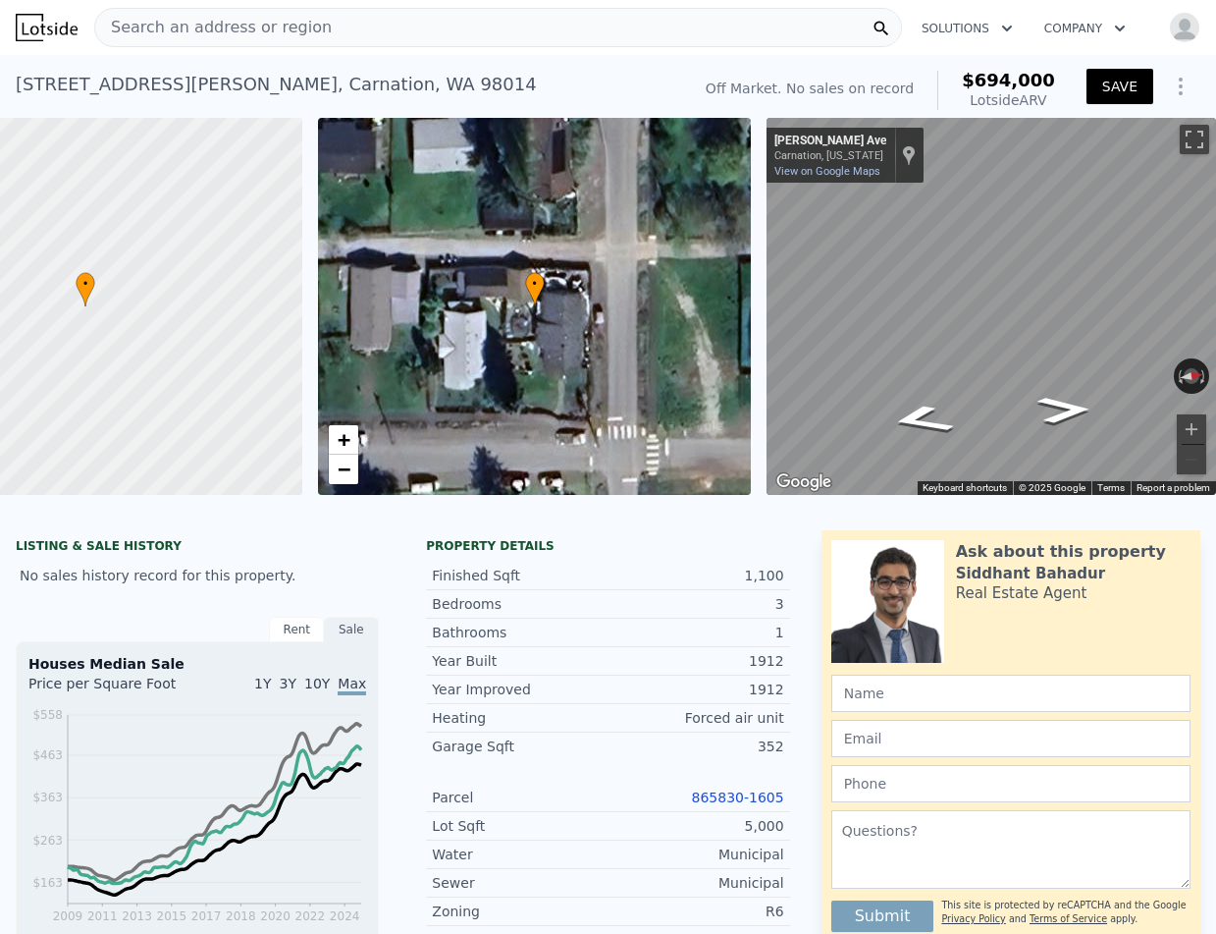
click at [67, 27] on img at bounding box center [47, 27] width 62 height 27
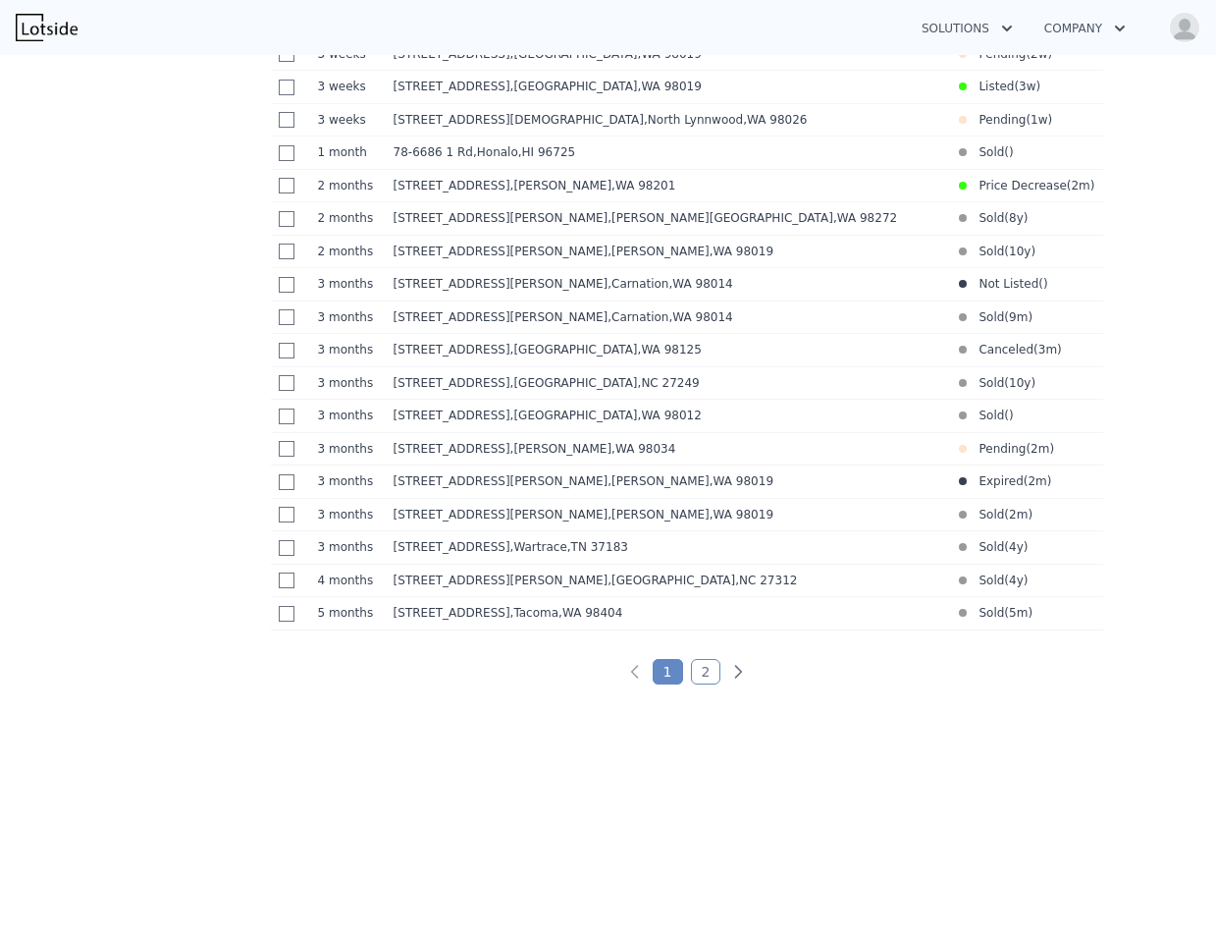
scroll to position [1000, 2]
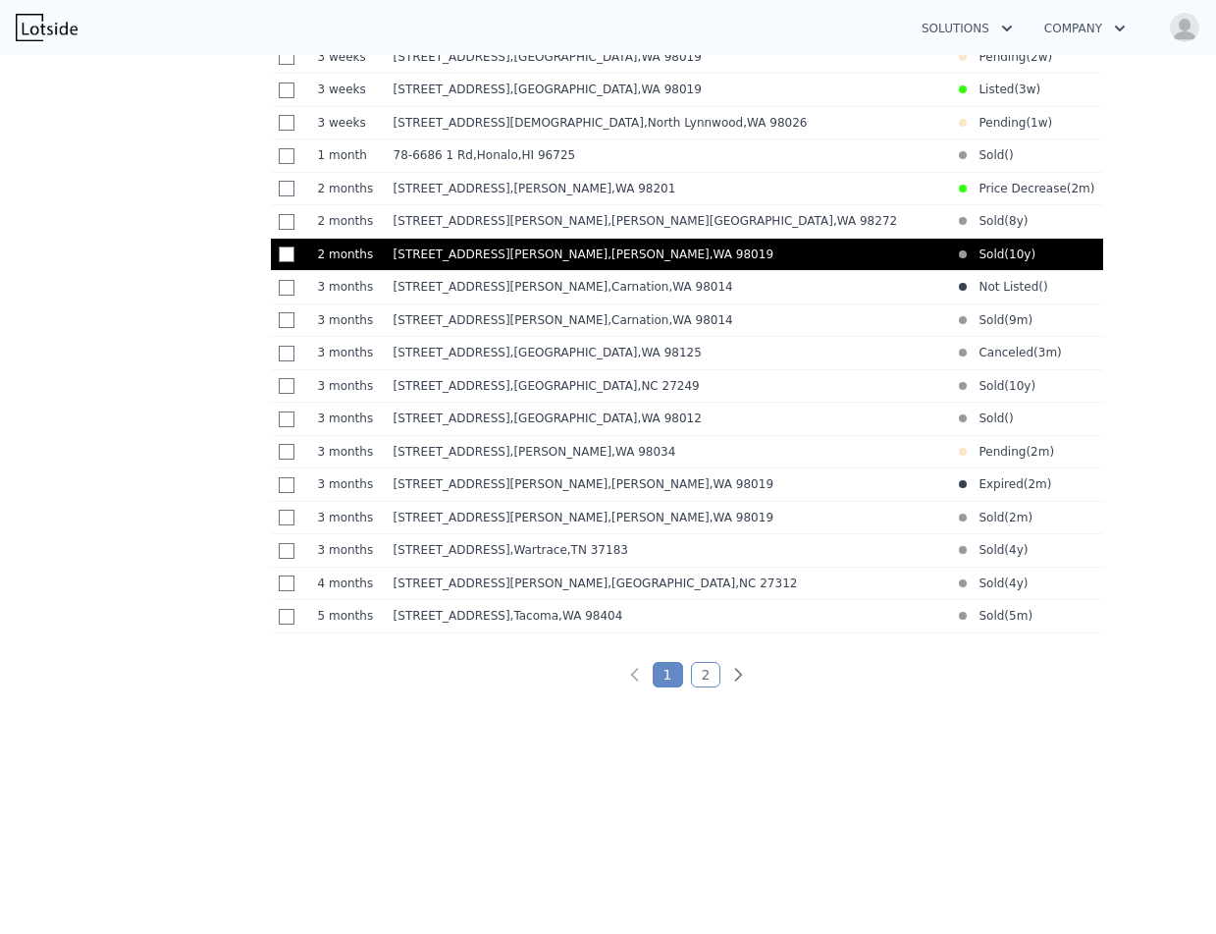
click at [514, 246] on td "[STREET_ADDRESS][PERSON_NAME][PERSON_NAME]" at bounding box center [669, 254] width 566 height 33
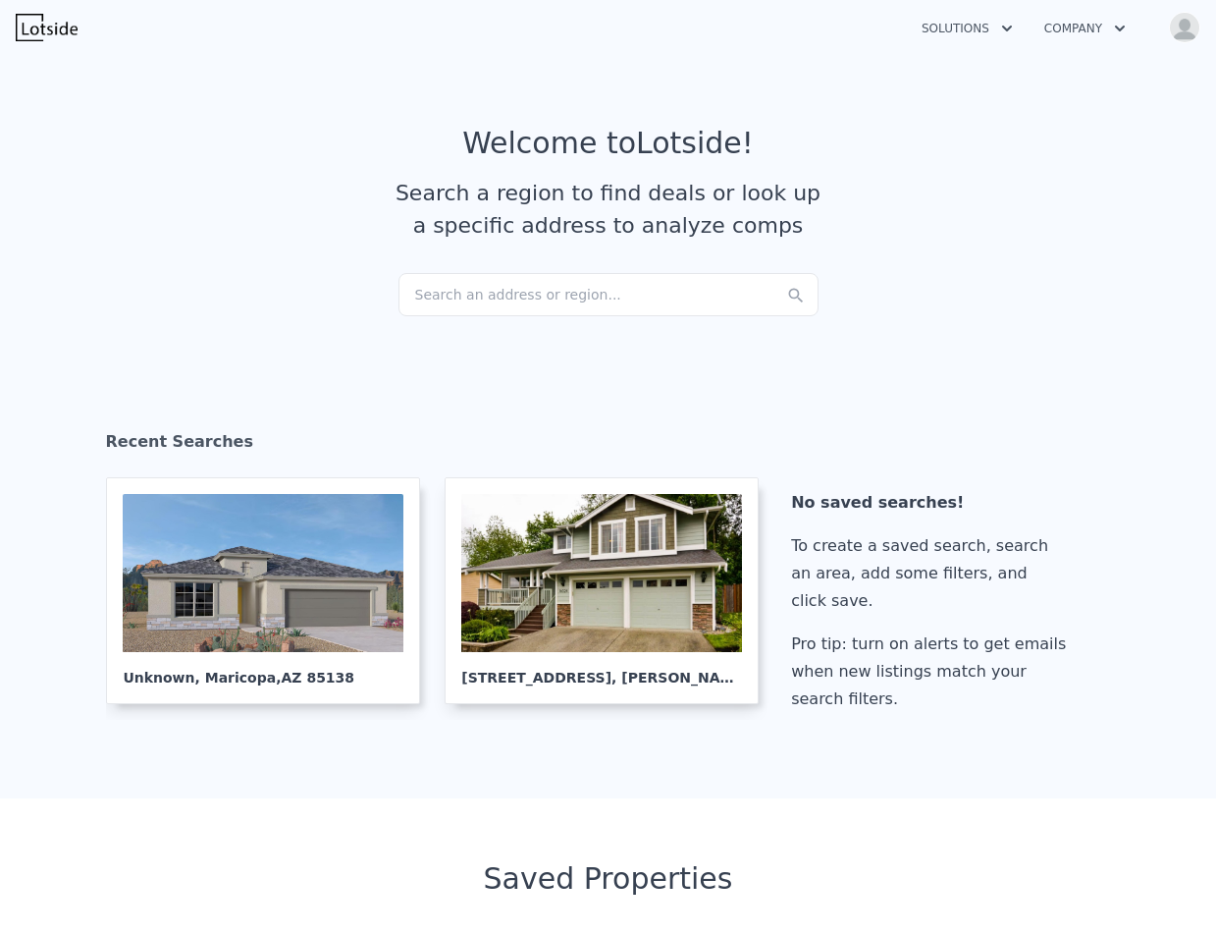
scroll to position [0, 2]
click at [598, 290] on div "Search an address or region..." at bounding box center [609, 294] width 420 height 43
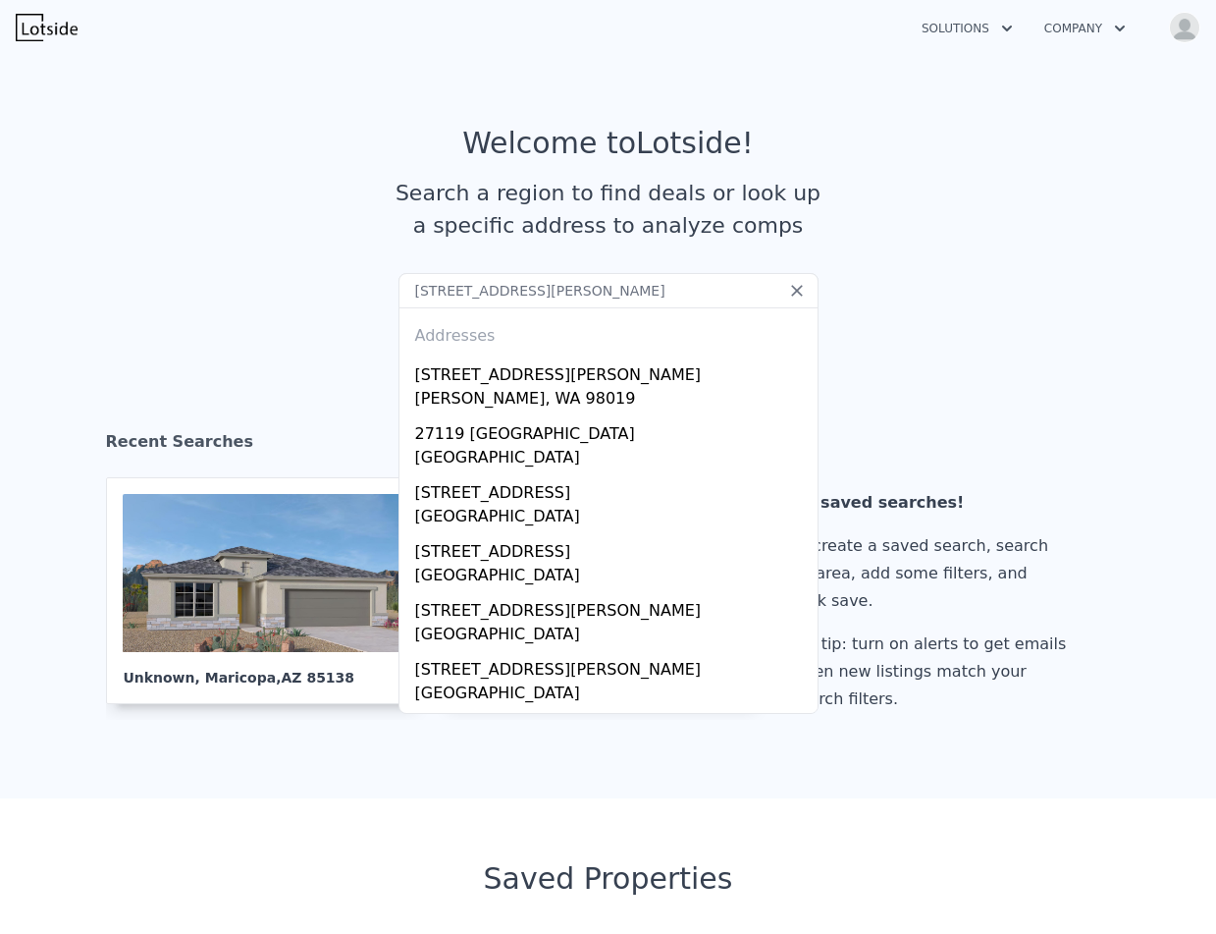
type input "[STREET_ADDRESS][PERSON_NAME]"
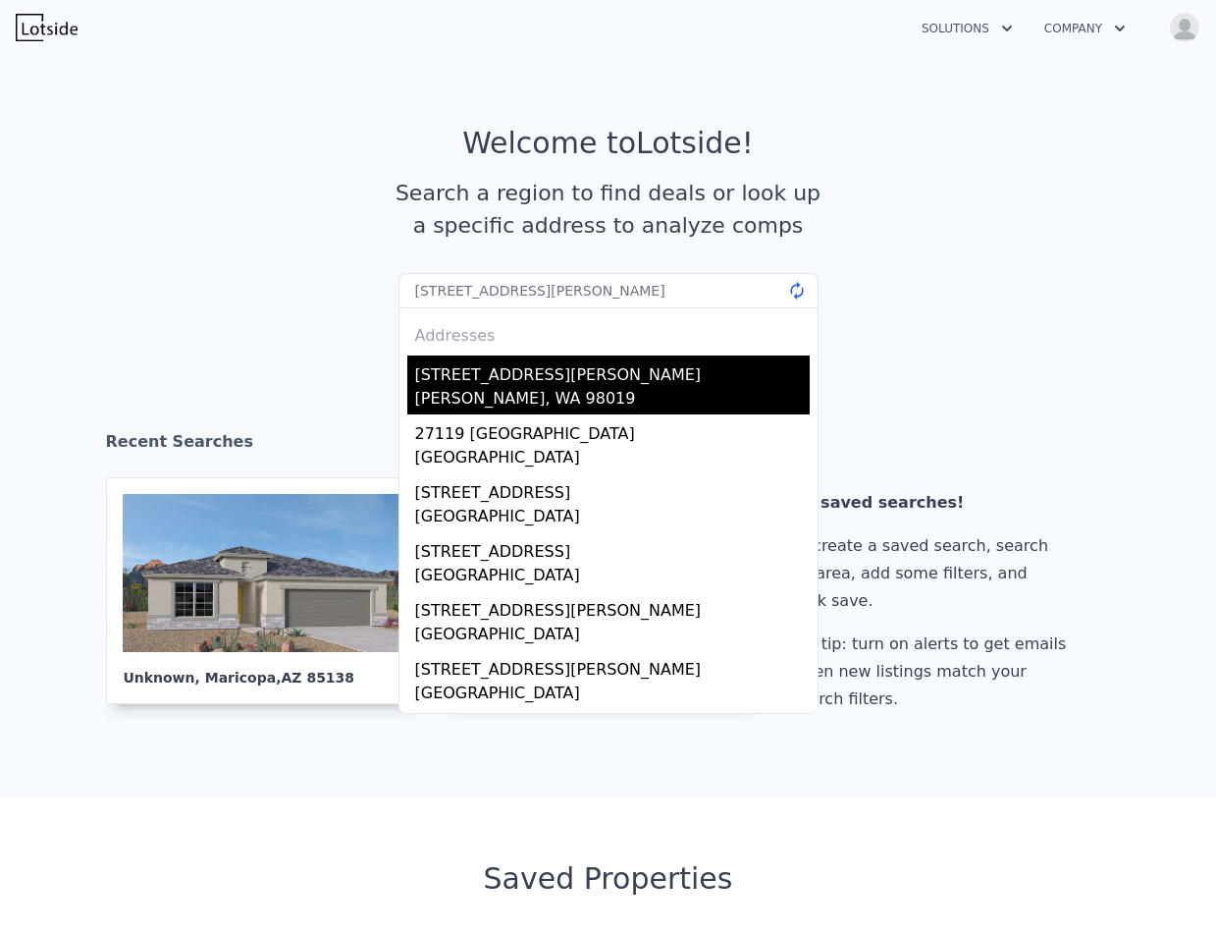
drag, startPoint x: 598, startPoint y: 290, endPoint x: 530, endPoint y: 397, distance: 126.7
click at [530, 397] on div "[PERSON_NAME], WA 98019" at bounding box center [612, 400] width 395 height 27
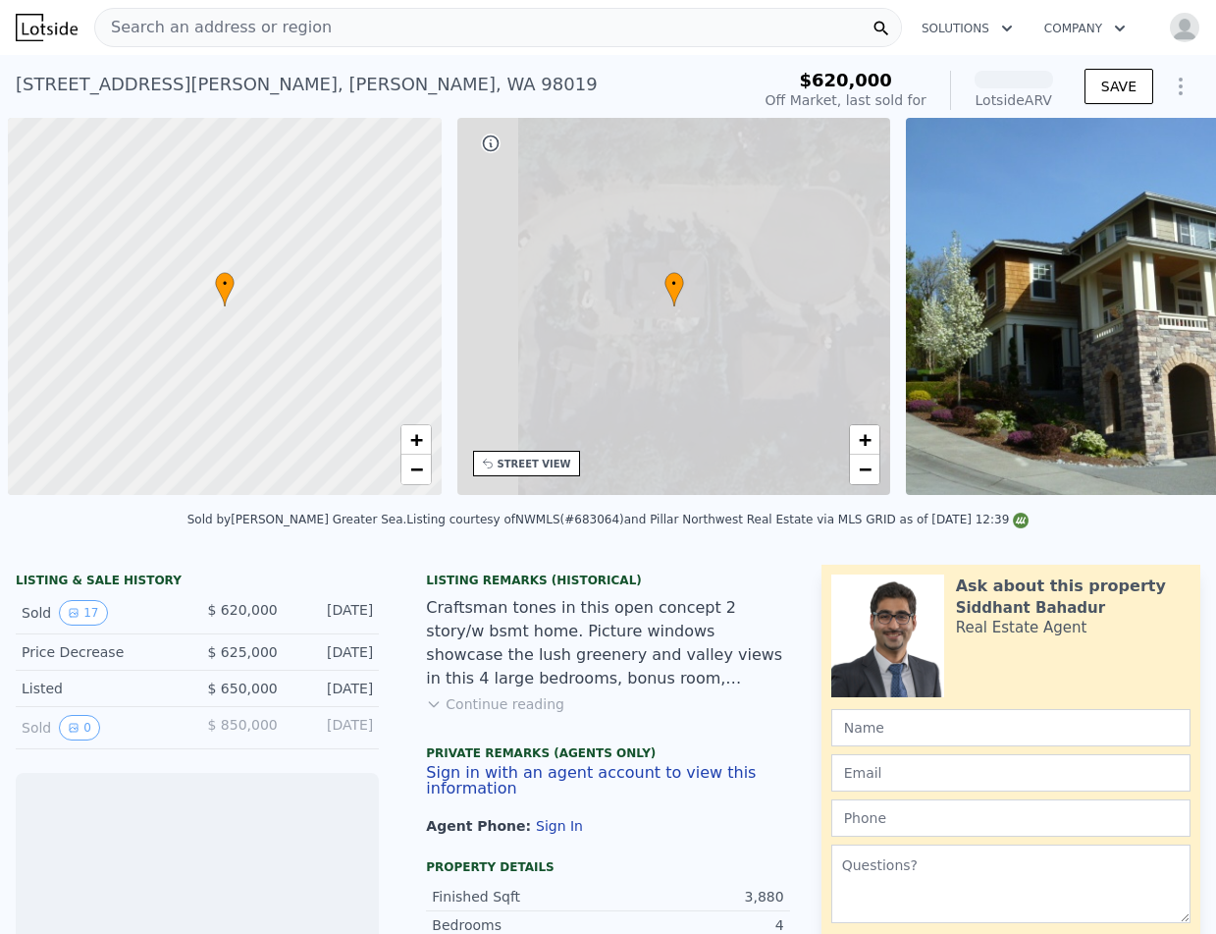
scroll to position [0, 8]
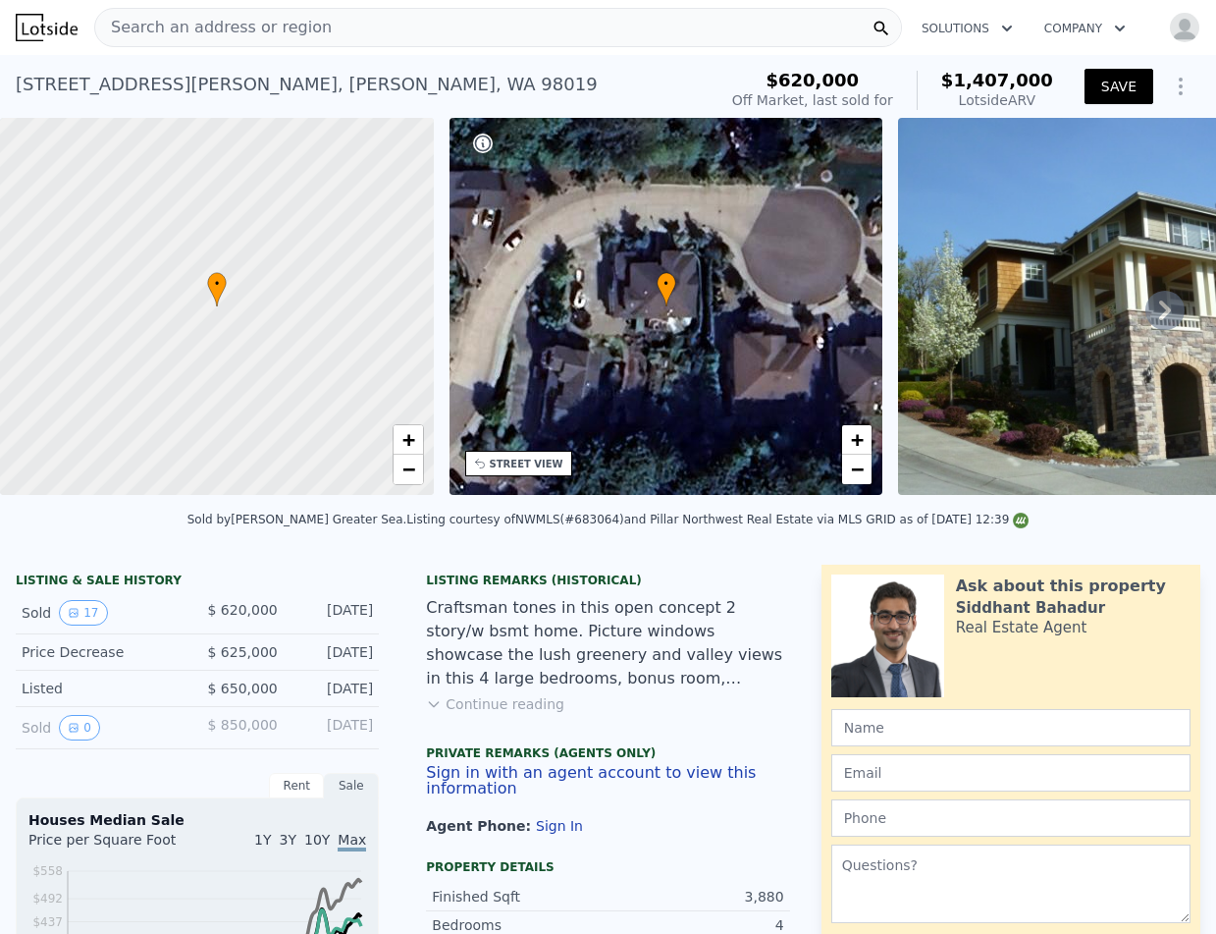
click at [1116, 92] on button "SAVE" at bounding box center [1119, 86] width 69 height 35
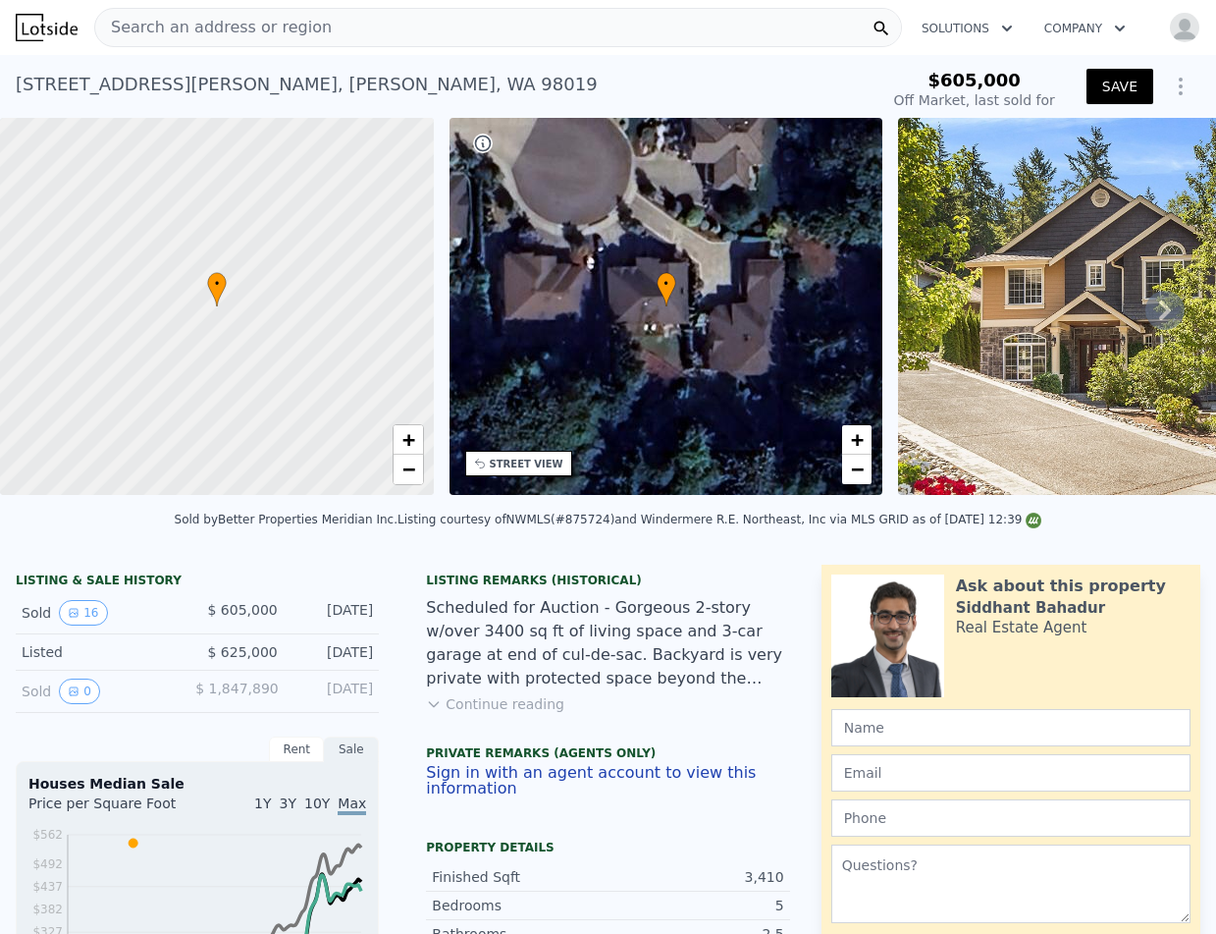
click at [1126, 81] on button "SAVE" at bounding box center [1120, 86] width 67 height 35
